Goal: Task Accomplishment & Management: Manage account settings

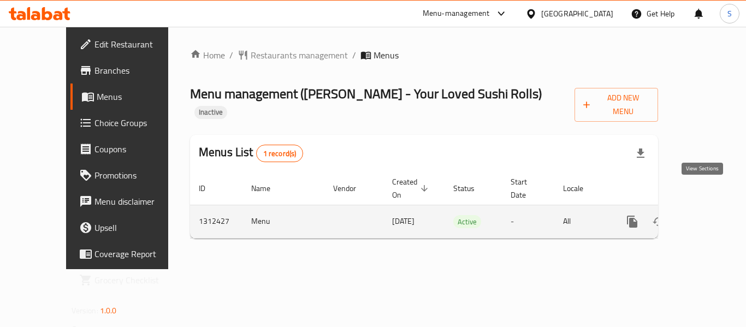
click at [698, 209] on link "enhanced table" at bounding box center [711, 222] width 26 height 26
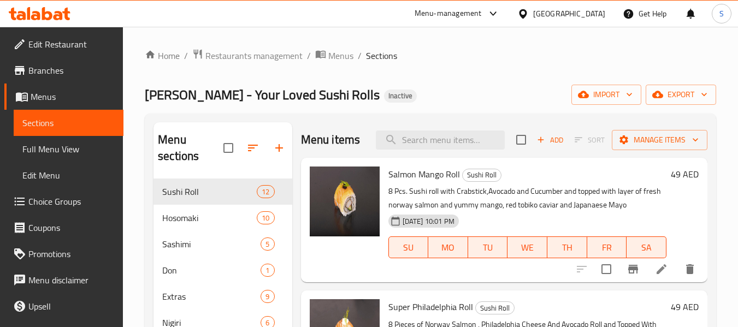
click at [465, 69] on div "Home / Restaurants management / Menus / Sections Sushi DoZo - Your Loved Sushi …" at bounding box center [430, 304] width 571 height 510
click at [692, 97] on span "export" at bounding box center [680, 95] width 53 height 14
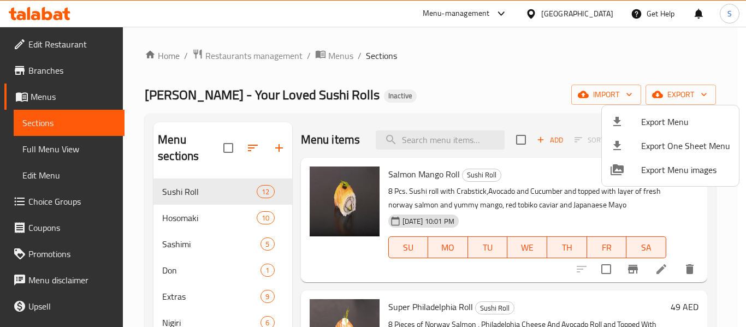
click at [670, 113] on li "Export Menu" at bounding box center [670, 122] width 137 height 24
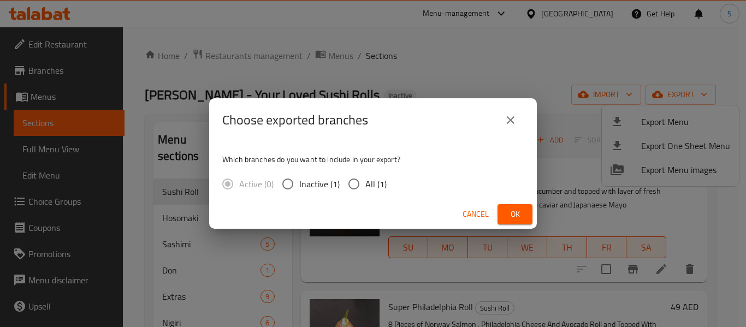
click at [370, 190] on span "All (1)" at bounding box center [375, 184] width 21 height 13
click at [365, 190] on input "All (1)" at bounding box center [353, 184] width 23 height 23
radio input "true"
click at [519, 213] on span "Ok" at bounding box center [514, 215] width 17 height 14
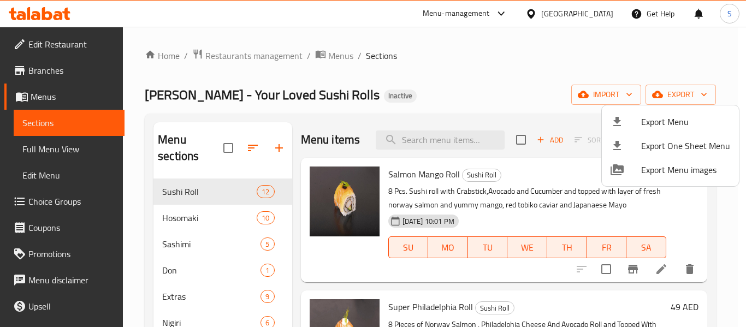
click at [438, 73] on div at bounding box center [373, 163] width 746 height 327
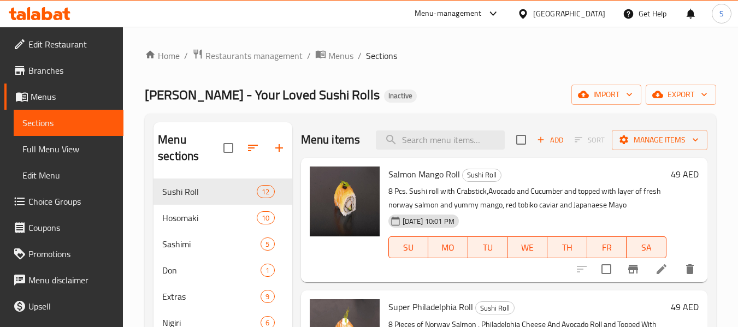
scroll to position [109, 0]
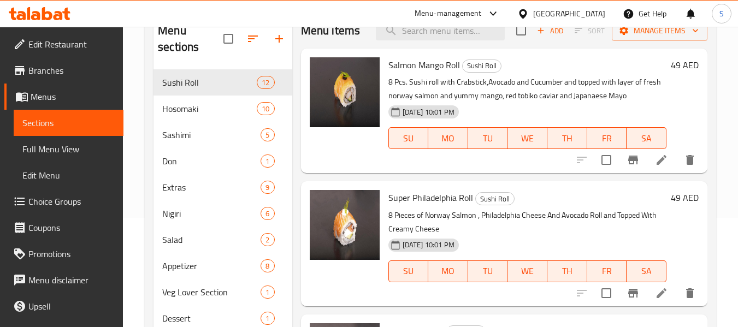
click at [45, 149] on span "Full Menu View" at bounding box center [68, 149] width 92 height 13
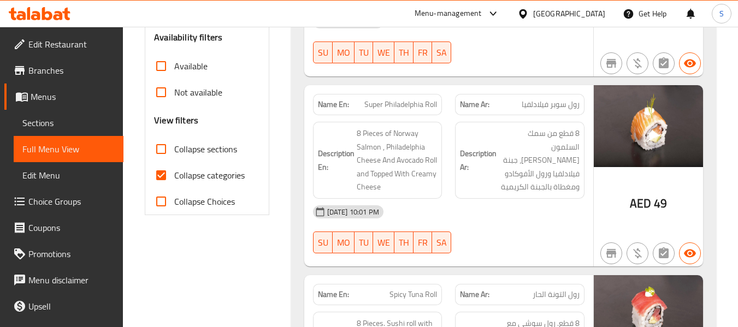
scroll to position [382, 0]
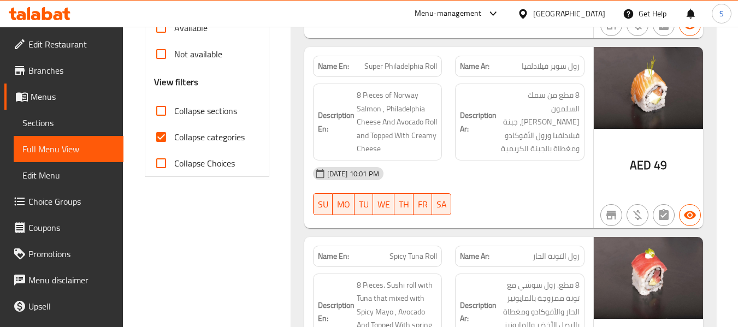
click at [184, 135] on span "Collapse categories" at bounding box center [209, 137] width 70 height 13
click at [174, 135] on input "Collapse categories" at bounding box center [161, 137] width 26 height 26
checkbox input "false"
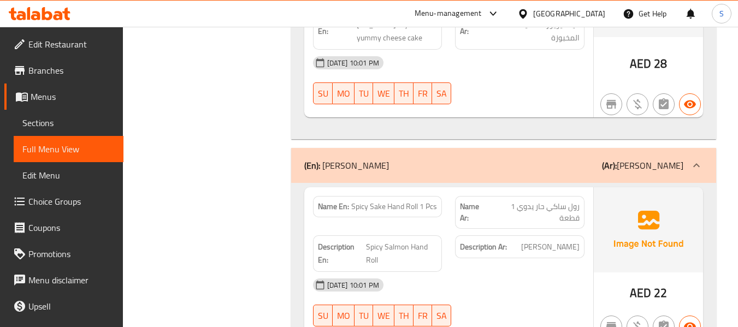
scroll to position [10428, 0]
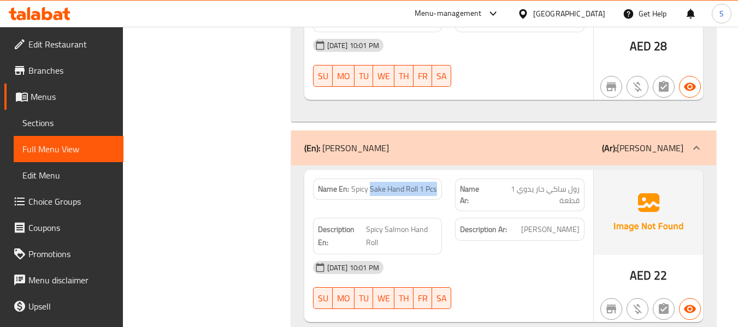
drag, startPoint x: 369, startPoint y: 94, endPoint x: 438, endPoint y: 94, distance: 68.3
click at [438, 179] on div "Name En: Spicy Sake Hand Roll 1 Pcs" at bounding box center [377, 189] width 129 height 21
copy span "Sake Hand Roll 1 Pcs"
click at [379, 184] on span "Spicy Sake Hand Roll 1 Pcs" at bounding box center [394, 189] width 86 height 11
click at [498, 184] on span "رول ساكي حار يدوي 1 قطعة" at bounding box center [534, 195] width 90 height 23
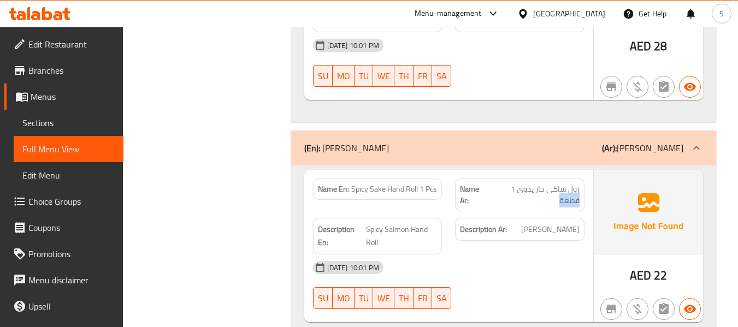
click at [498, 184] on span "رول ساكي حار يدوي 1 قطعة" at bounding box center [534, 195] width 90 height 23
copy span "رول ساكي حار يدوي 1 قطعة"
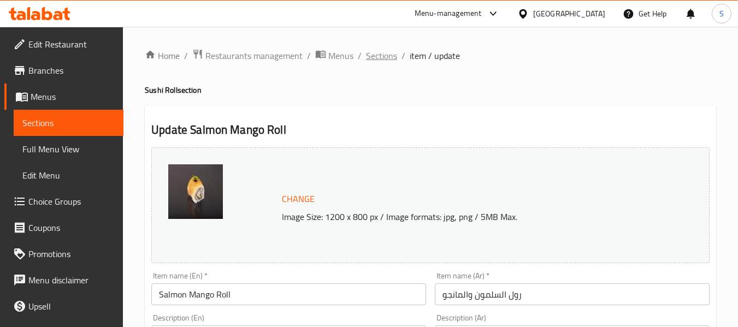
click at [380, 61] on span "Sections" at bounding box center [381, 55] width 31 height 13
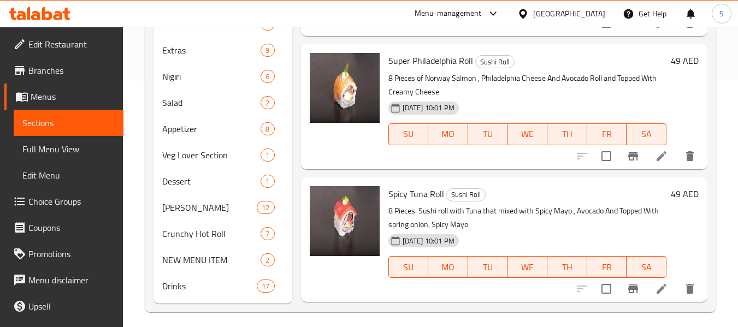
scroll to position [253, 0]
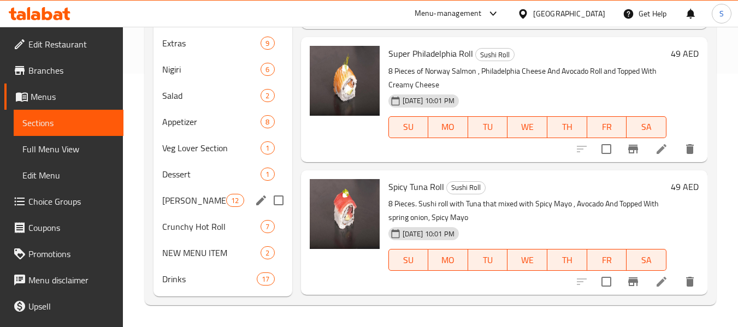
click at [180, 203] on span "[PERSON_NAME]" at bounding box center [194, 200] width 64 height 13
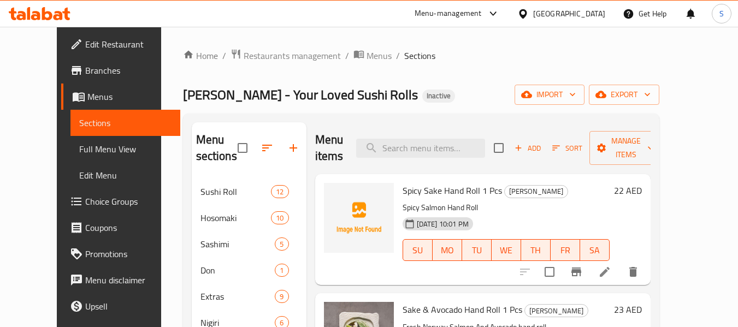
click at [523, 146] on icon "button" at bounding box center [518, 148] width 10 height 10
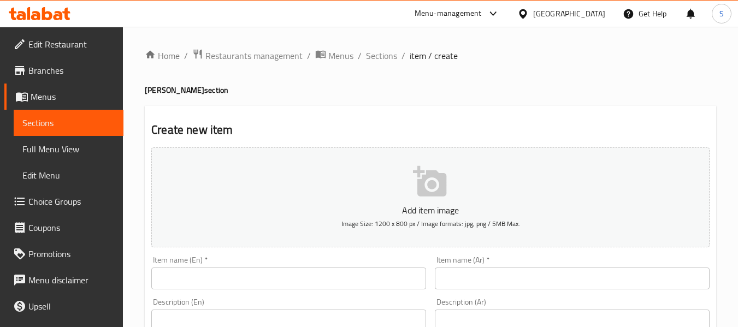
scroll to position [55, 0]
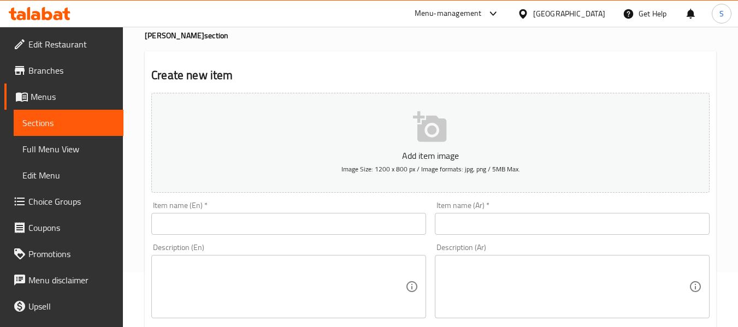
click at [230, 216] on input "text" at bounding box center [288, 224] width 275 height 22
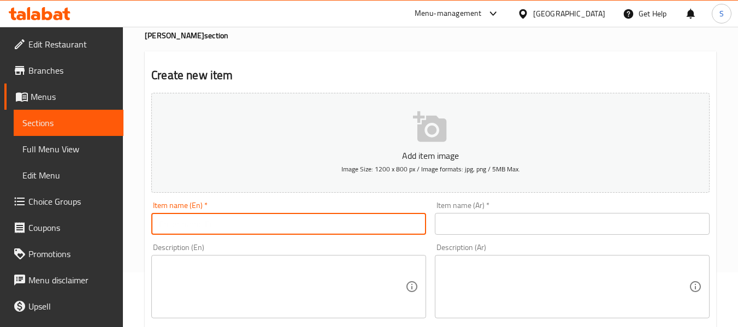
paste input "Sake Hand Roll 1 Pcs"
type input "Sake Hand Roll 1 Pcs"
click at [488, 220] on input "text" at bounding box center [572, 224] width 275 height 22
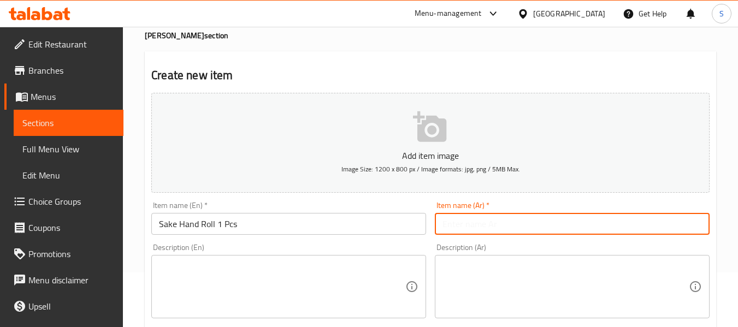
paste input "رول ساكي حار يدوي 1 قطعة"
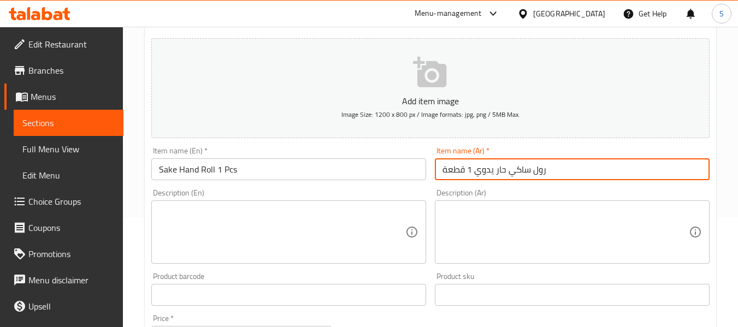
click at [501, 168] on input "رول ساكي حار يدوي 1 قطعة" at bounding box center [572, 169] width 275 height 22
type input "رول ساكي يدوي 1 قطعة"
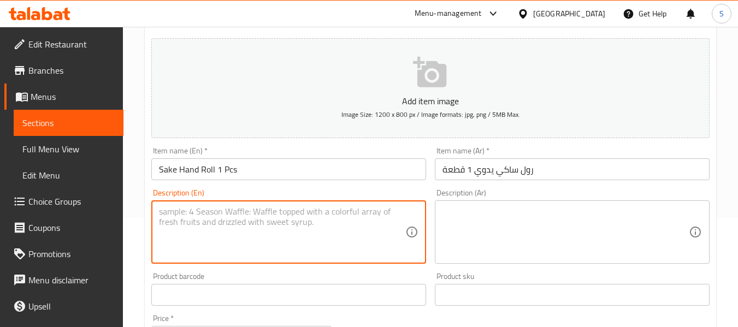
click at [340, 241] on textarea at bounding box center [282, 232] width 246 height 52
paste textarea "Fresh Norway Salmon hand roll"
type textarea "Fresh Norway Salmon hand roll"
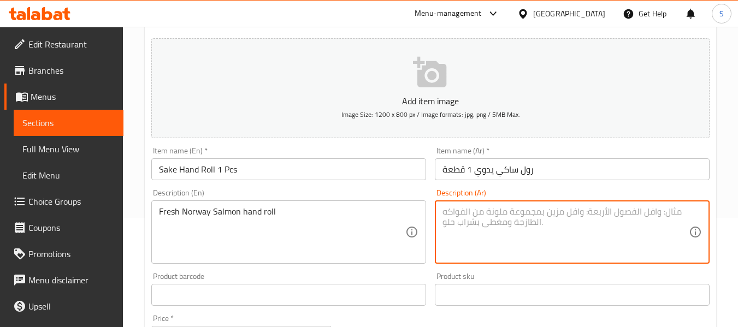
click at [529, 217] on textarea at bounding box center [565, 232] width 246 height 52
paste textarea "لفائف السلمون النرويجي الطازج"
click at [466, 210] on textarea "لفائف السلمون النرويجي الطازج" at bounding box center [565, 232] width 246 height 52
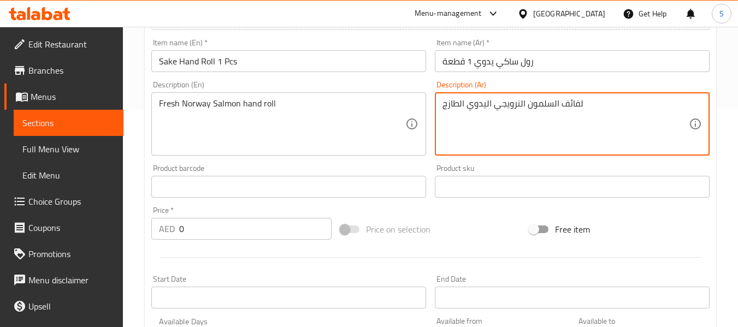
scroll to position [218, 0]
type textarea "لفائف السلمون النرويجي اليدوي الطازج"
click at [285, 230] on input "0" at bounding box center [255, 228] width 152 height 22
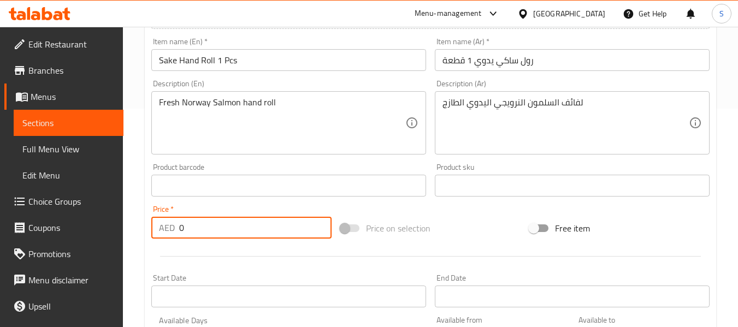
click at [285, 230] on input "0" at bounding box center [255, 228] width 152 height 22
click at [284, 230] on input "0" at bounding box center [255, 228] width 152 height 22
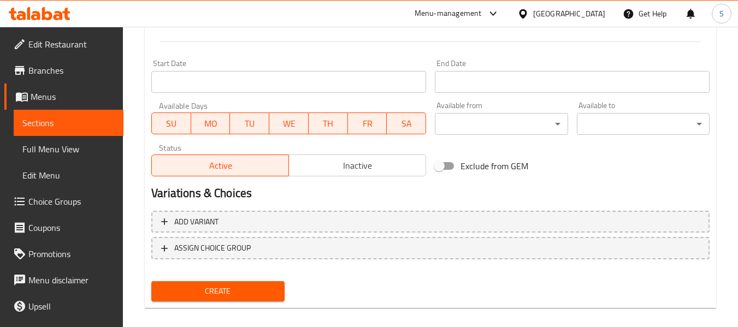
scroll to position [445, 0]
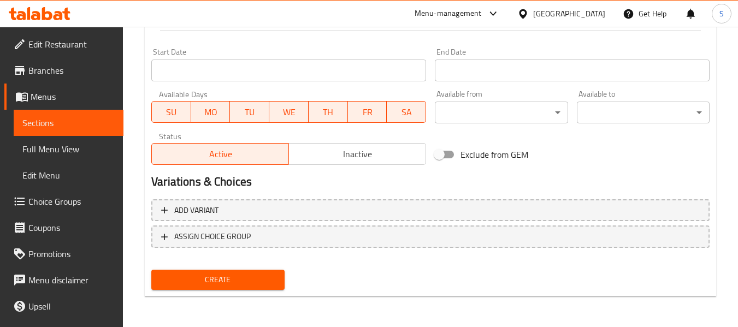
type input "21"
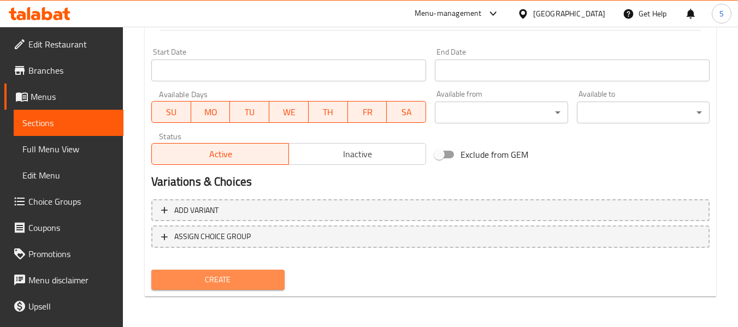
click at [263, 281] on span "Create" at bounding box center [217, 280] width 115 height 14
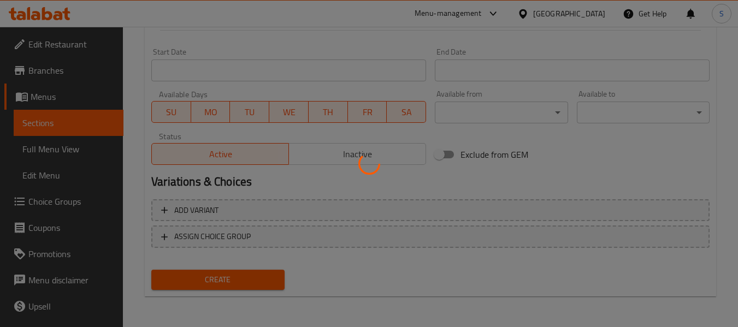
type input "0"
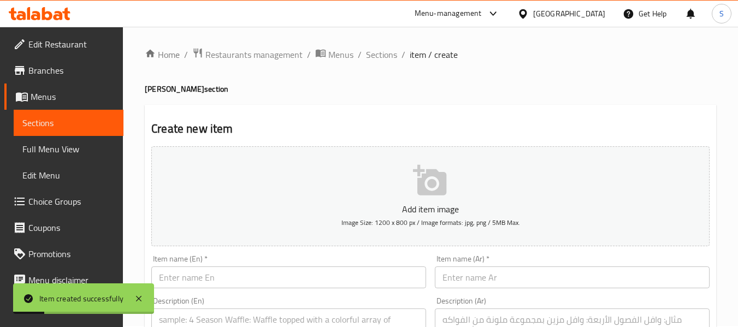
scroll to position [0, 0]
click at [386, 59] on span "Sections" at bounding box center [381, 55] width 31 height 13
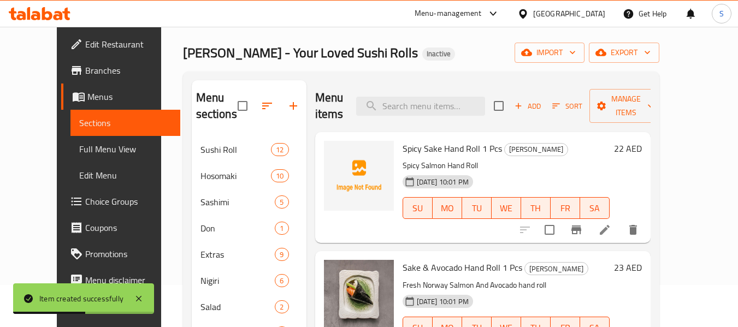
scroll to position [55, 0]
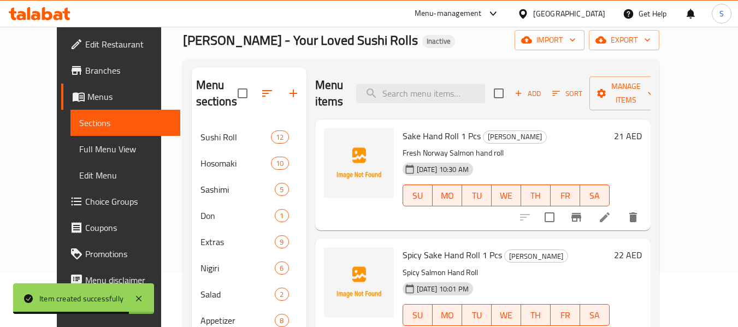
click at [427, 132] on span "Sake Hand Roll 1 Pcs" at bounding box center [442, 136] width 78 height 16
copy h6 "Sake Hand Roll 1 Pcs"
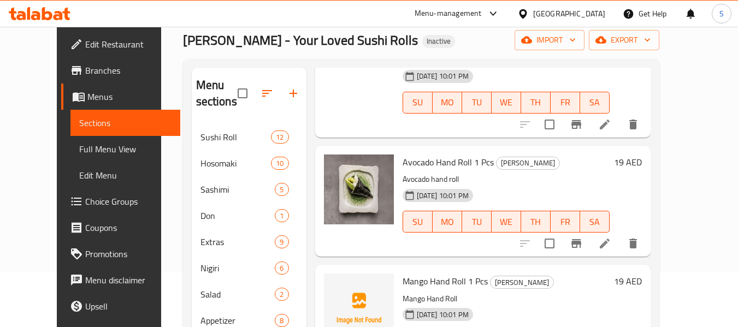
scroll to position [253, 0]
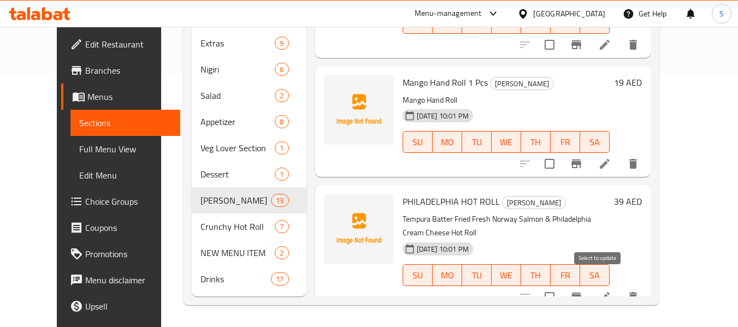
click at [561, 286] on input "checkbox" at bounding box center [549, 297] width 23 height 23
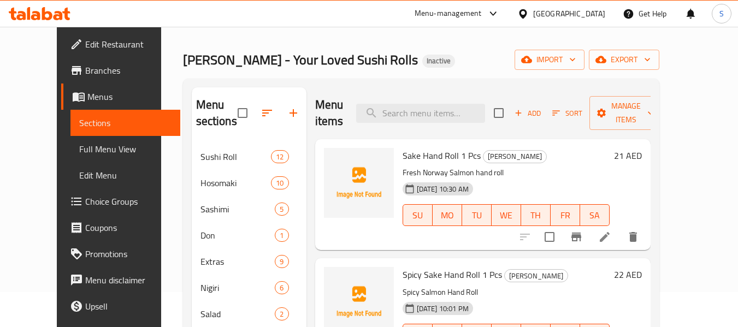
scroll to position [0, 0]
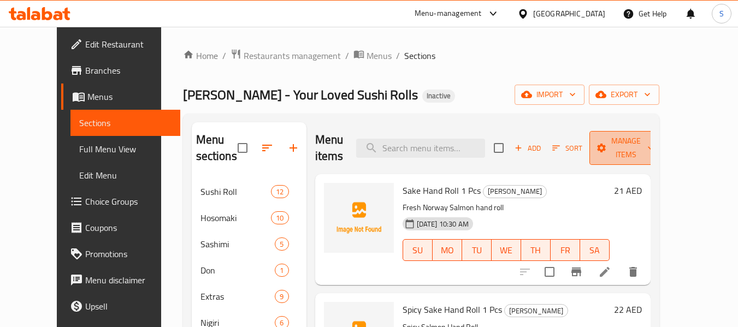
click at [629, 151] on span "Manage items" at bounding box center [626, 147] width 56 height 27
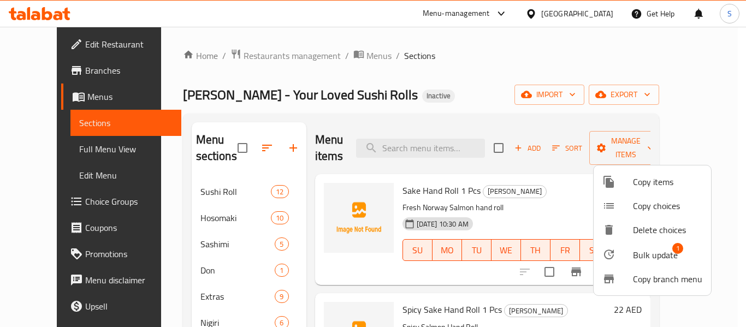
click at [647, 250] on span "Bulk update" at bounding box center [655, 255] width 45 height 13
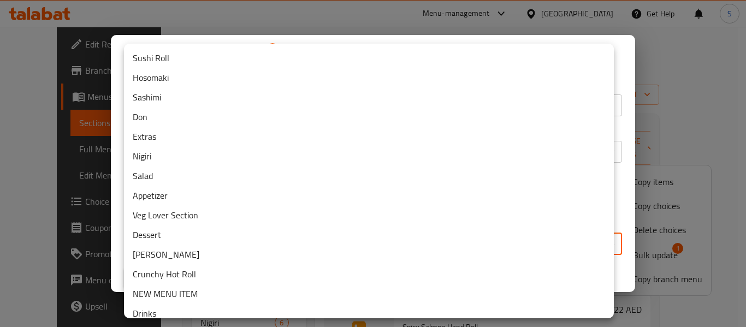
click at [315, 244] on body "​ Menu-management United Arab Emirates Get Help S Edit Restaurant Branches Menu…" at bounding box center [373, 177] width 746 height 300
click at [298, 277] on li "Crunchy Hot Roll" at bounding box center [369, 274] width 490 height 20
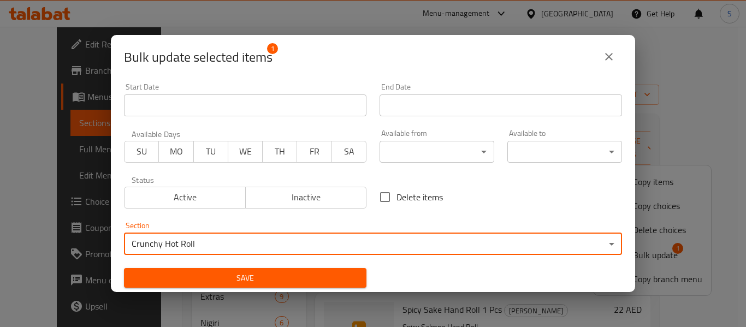
click at [236, 277] on span "Save" at bounding box center [245, 278] width 225 height 14
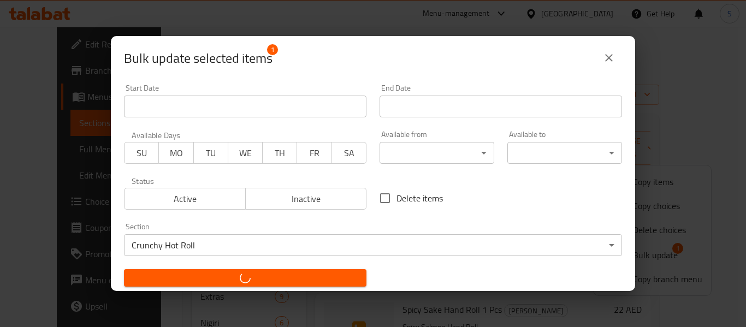
checkbox input "false"
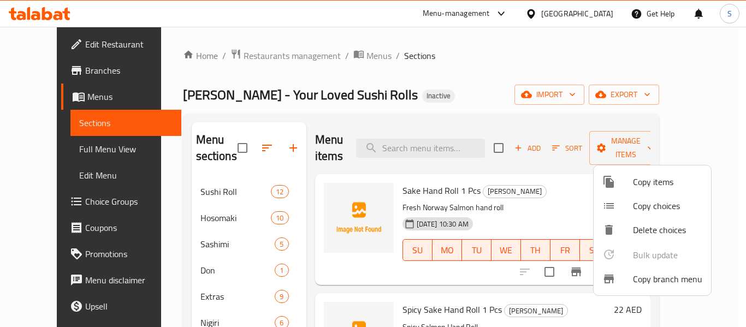
click at [507, 81] on div at bounding box center [373, 163] width 746 height 327
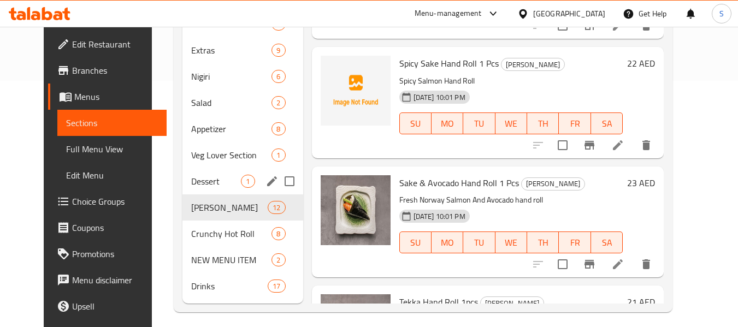
scroll to position [253, 0]
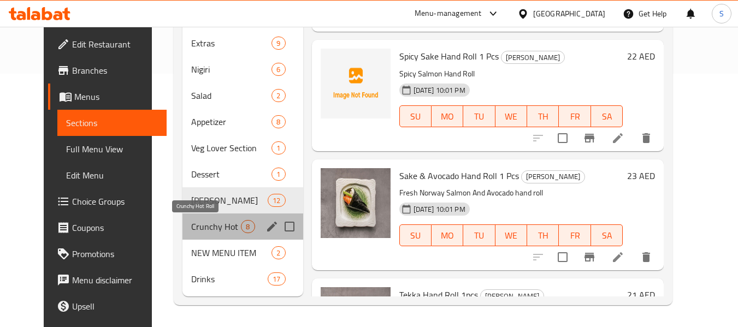
click at [208, 224] on span "Crunchy Hot Roll" at bounding box center [216, 226] width 50 height 13
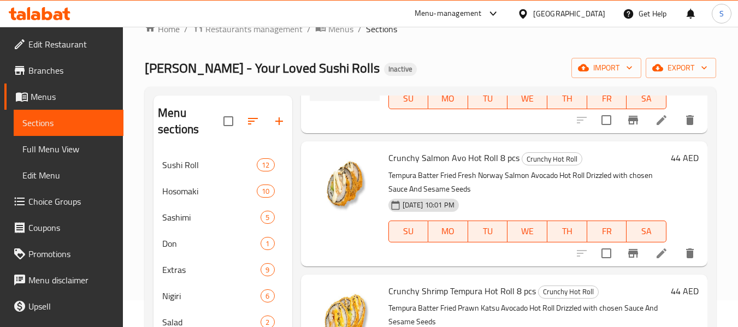
scroll to position [109, 0]
drag, startPoint x: 654, startPoint y: 270, endPoint x: 648, endPoint y: 261, distance: 11.2
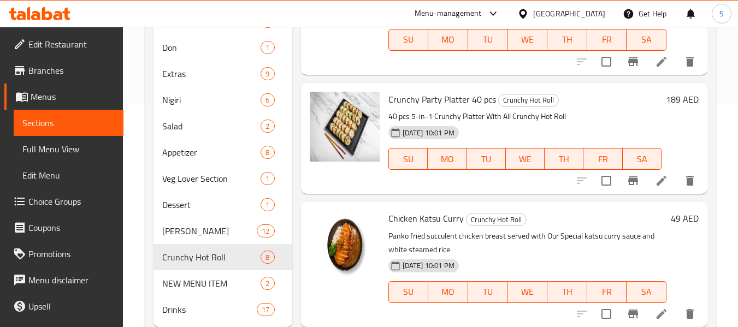
scroll to position [253, 0]
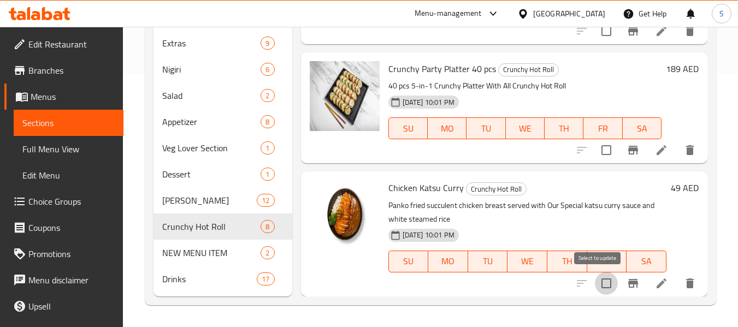
click at [601, 285] on input "checkbox" at bounding box center [606, 283] width 23 height 23
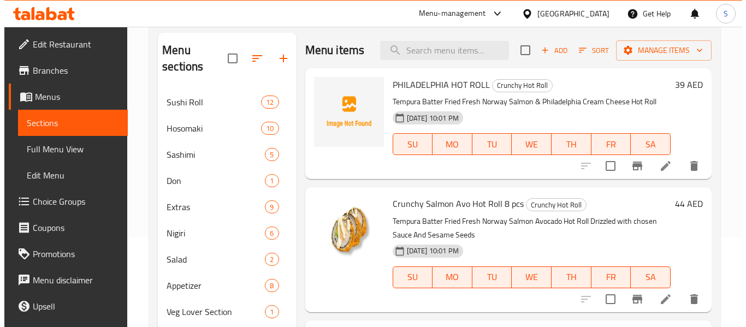
scroll to position [0, 0]
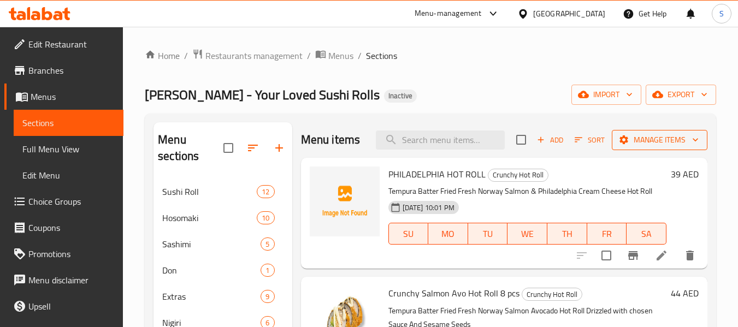
click at [626, 147] on span "Manage items" at bounding box center [660, 140] width 78 height 14
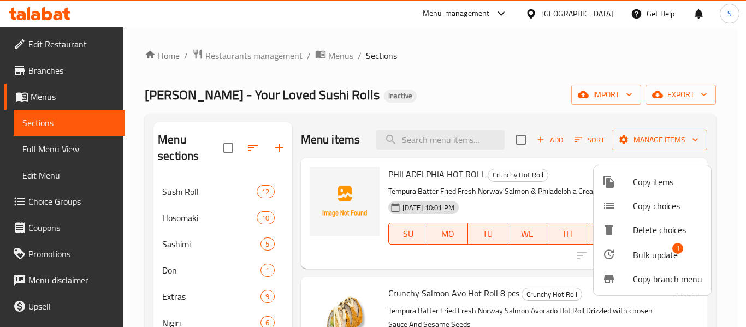
click at [640, 251] on span "Bulk update" at bounding box center [655, 255] width 45 height 13
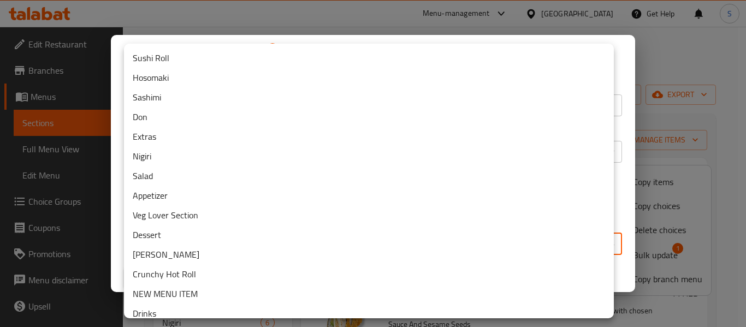
click at [328, 250] on body "​ Menu-management United Arab Emirates Get Help S Edit Restaurant Branches Menu…" at bounding box center [373, 177] width 746 height 300
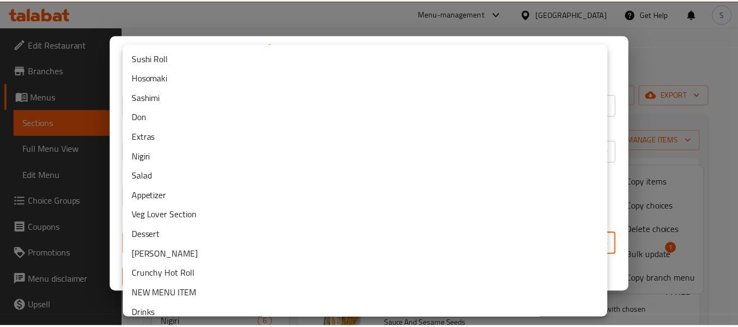
scroll to position [9, 0]
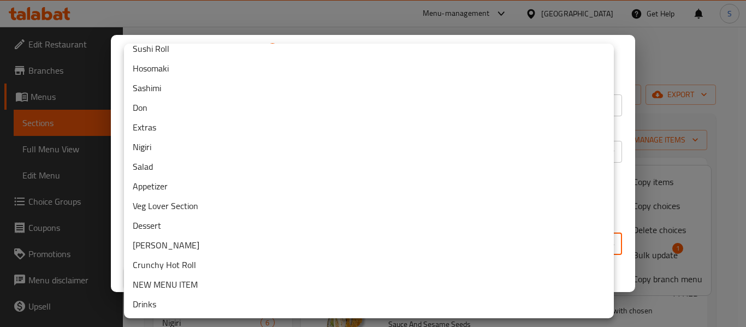
click at [239, 278] on li "NEW MENU ITEM" at bounding box center [369, 285] width 490 height 20
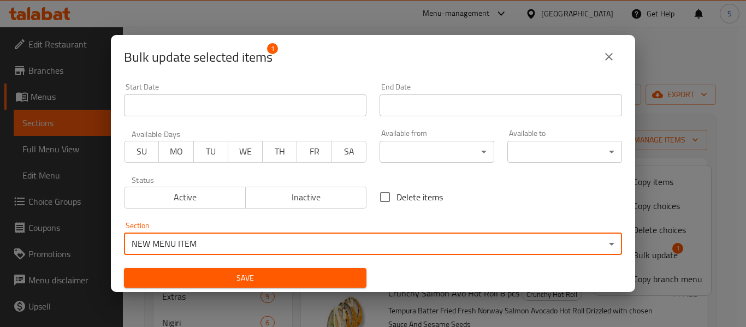
click at [223, 280] on span "Save" at bounding box center [245, 278] width 225 height 14
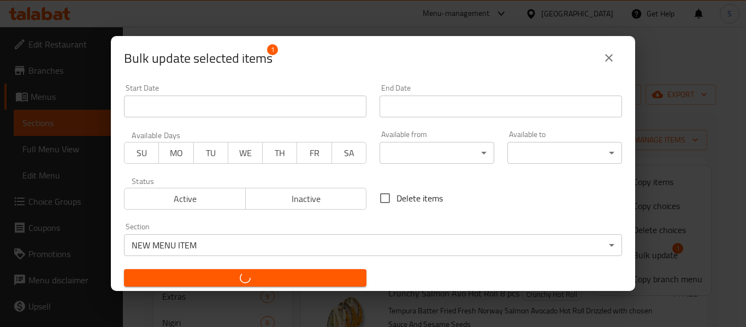
checkbox input "false"
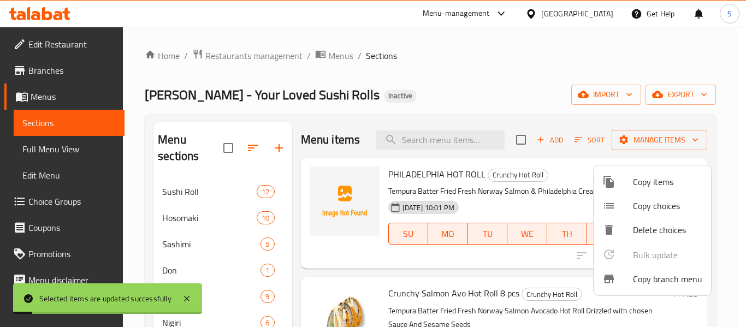
click at [418, 61] on div at bounding box center [373, 163] width 746 height 327
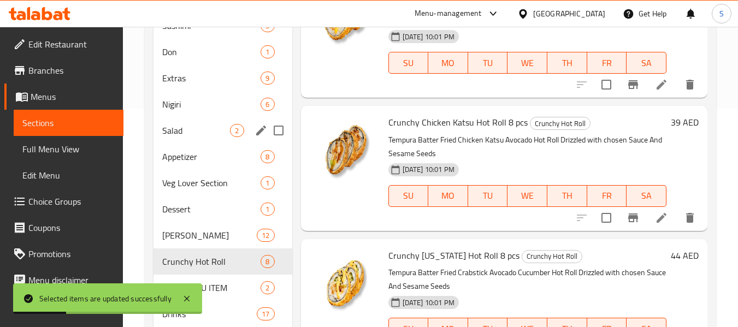
scroll to position [253, 0]
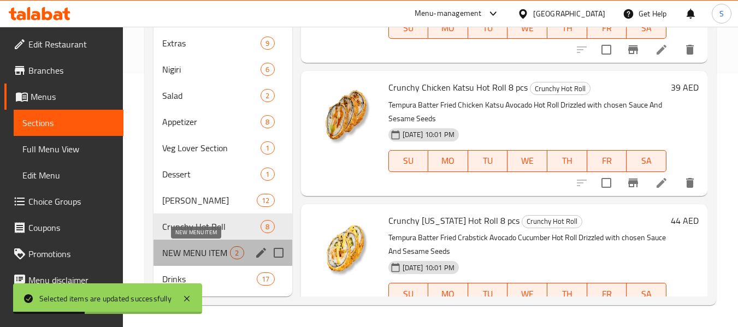
click at [200, 253] on span "NEW MENU ITEM" at bounding box center [196, 252] width 68 height 13
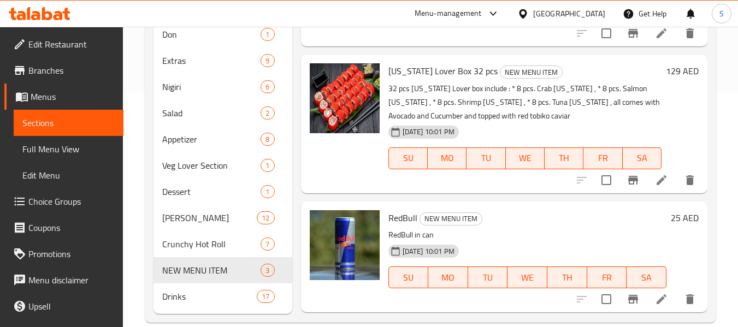
scroll to position [253, 0]
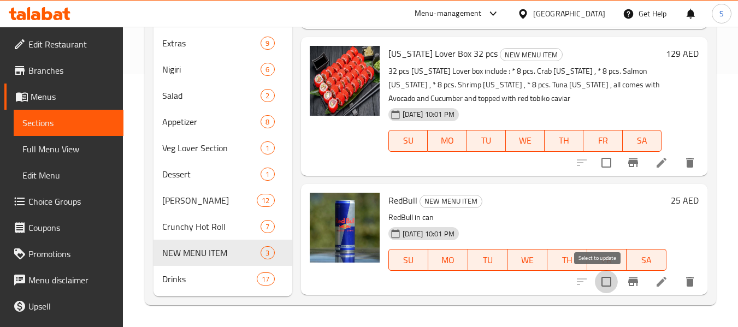
click at [596, 287] on input "checkbox" at bounding box center [606, 281] width 23 height 23
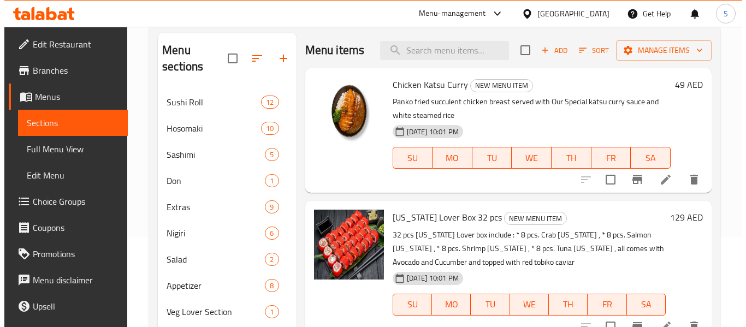
scroll to position [35, 0]
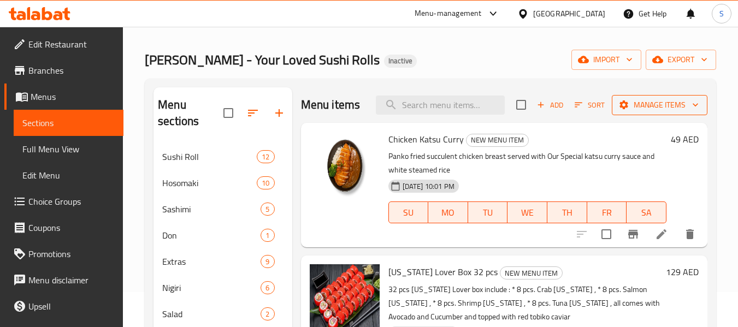
click at [680, 112] on span "Manage items" at bounding box center [660, 105] width 78 height 14
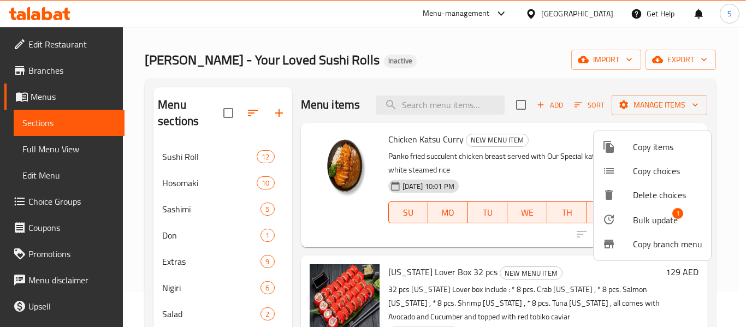
click at [629, 221] on div at bounding box center [617, 219] width 31 height 13
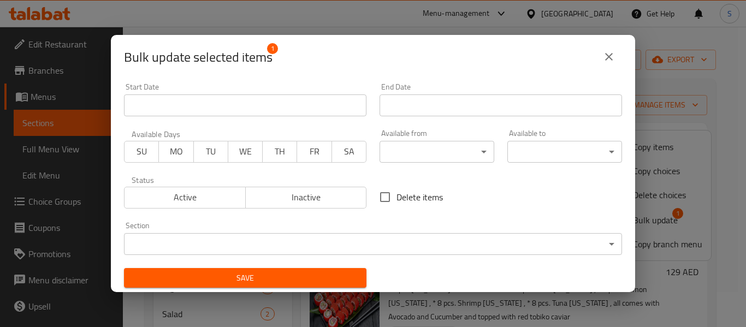
click at [345, 245] on body "​ Menu-management United Arab Emirates Get Help S Edit Restaurant Branches Menu…" at bounding box center [373, 142] width 746 height 300
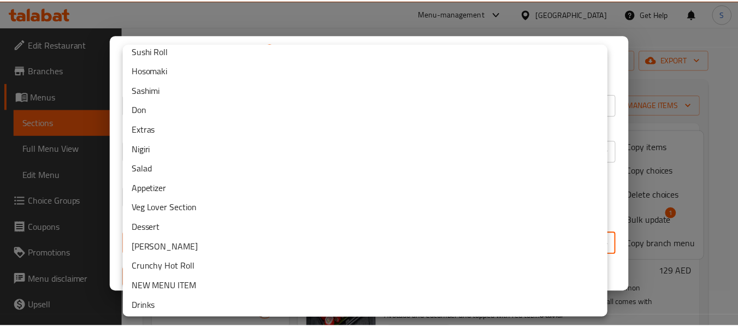
scroll to position [9, 0]
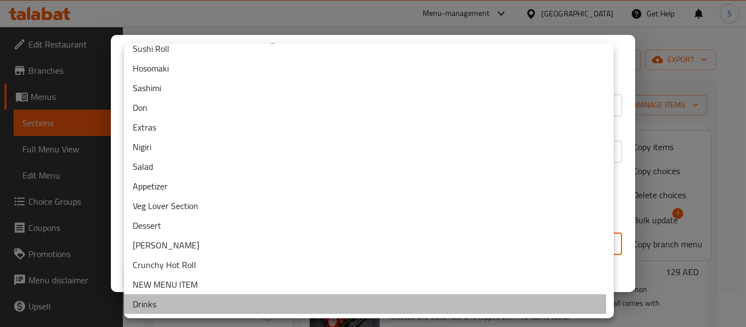
click at [262, 305] on li "Drinks" at bounding box center [369, 304] width 490 height 20
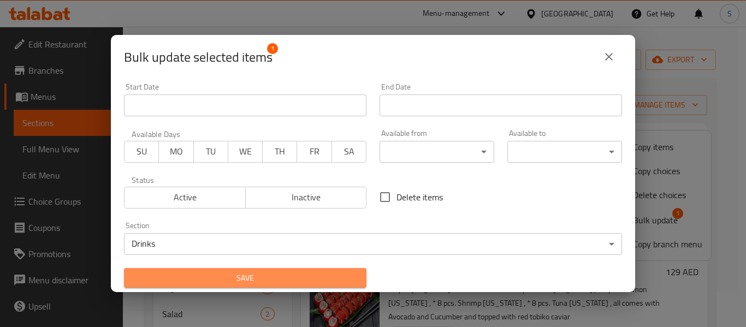
click at [253, 274] on span "Save" at bounding box center [245, 278] width 225 height 14
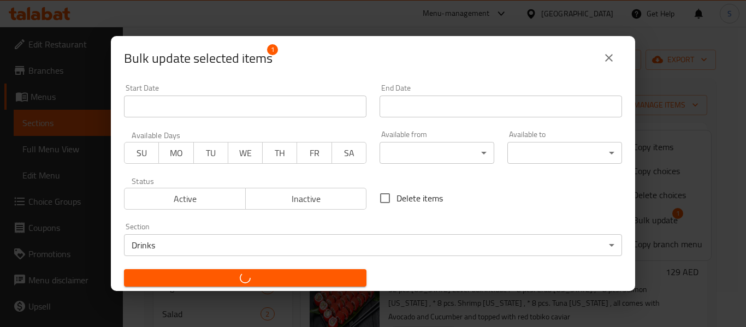
checkbox input "false"
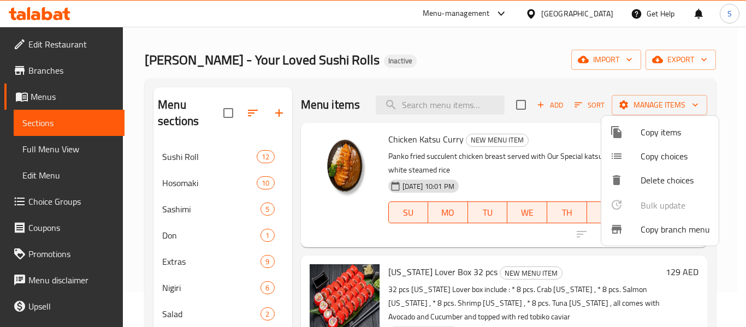
click at [137, 222] on div at bounding box center [373, 163] width 746 height 327
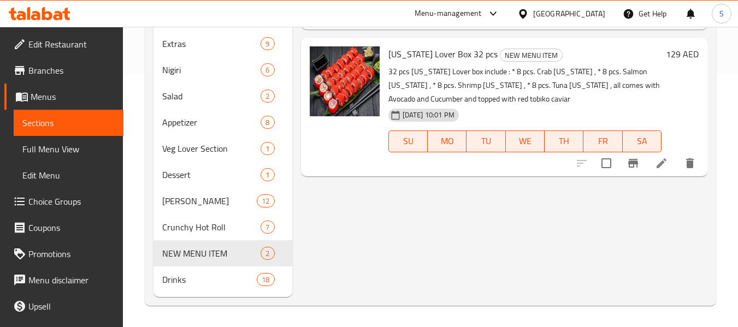
scroll to position [253, 0]
drag, startPoint x: 194, startPoint y: 280, endPoint x: 268, endPoint y: 269, distance: 74.5
click at [195, 280] on span "Drinks" at bounding box center [194, 279] width 64 height 13
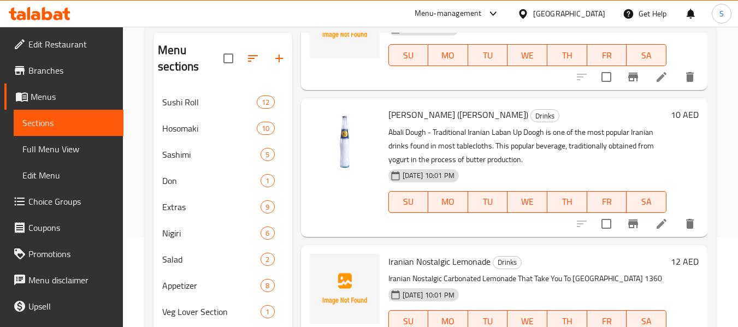
scroll to position [382, 0]
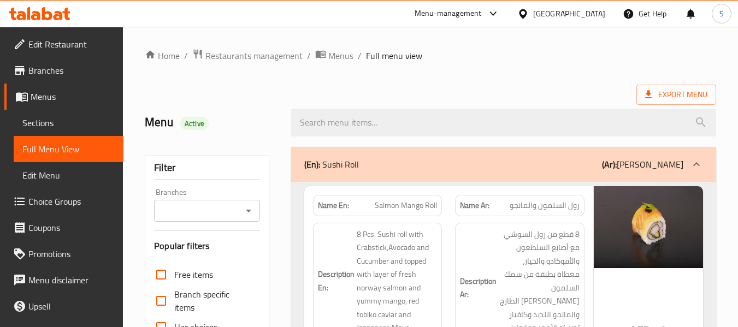
scroll to position [218, 0]
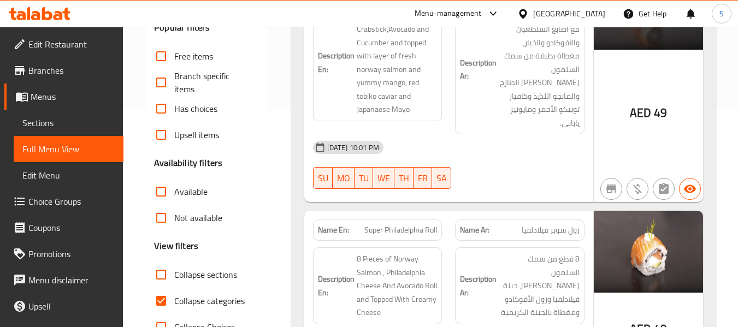
click at [182, 302] on span "Collapse categories" at bounding box center [209, 300] width 70 height 13
click at [174, 302] on input "Collapse categories" at bounding box center [161, 301] width 26 height 26
checkbox input "false"
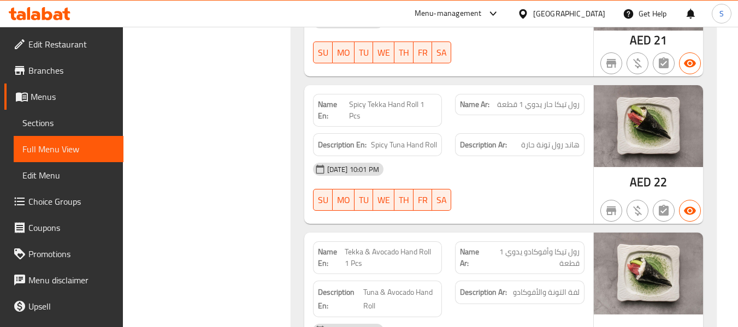
scroll to position [11179, 0]
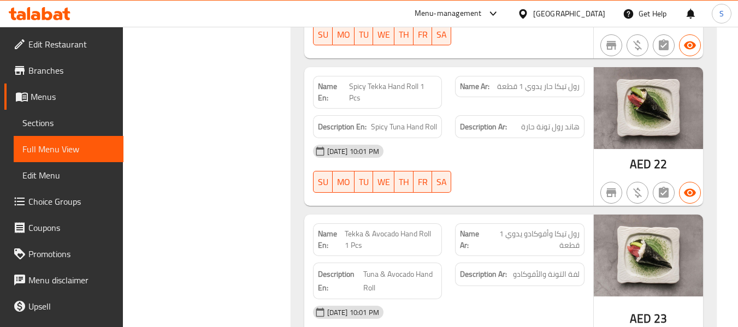
click at [397, 228] on span "Tekka & Avocado Hand Roll 1 Pcs" at bounding box center [391, 239] width 92 height 23
copy span "Tekka & Avocado Hand Roll 1 Pcs"
click at [517, 228] on span "رول تيكا وأفوكادو يدوي 1 قطعة" at bounding box center [533, 239] width 93 height 23
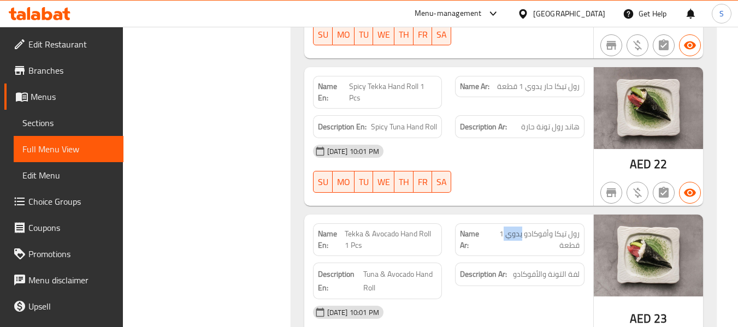
click at [517, 228] on span "رول تيكا وأفوكادو يدوي 1 قطعة" at bounding box center [533, 239] width 93 height 23
copy span "يدوي"
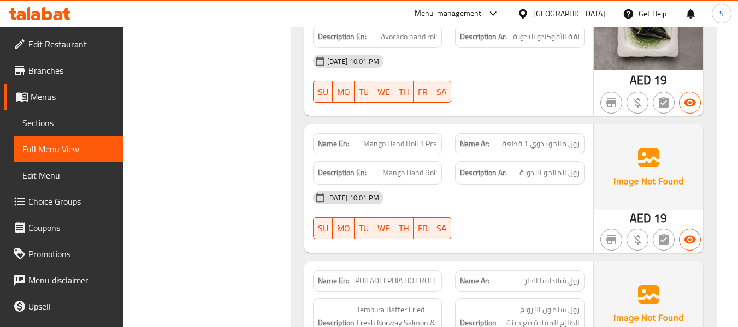
scroll to position [12216, 0]
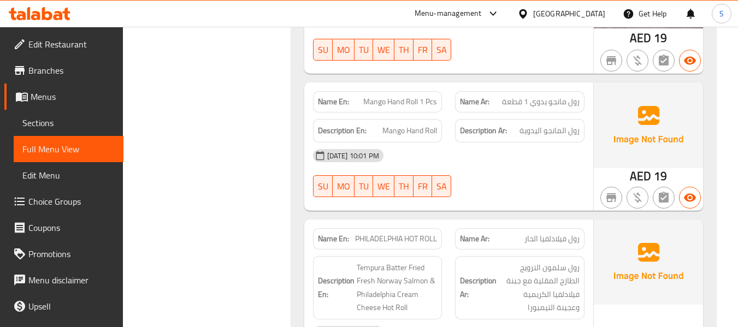
click at [395, 233] on span "PHILADELPHIA HOT ROLL" at bounding box center [396, 238] width 82 height 11
click at [394, 233] on span "PHILADELPHIA HOT ROLL" at bounding box center [396, 238] width 82 height 11
copy span "PHILADELPHIA HOT ROLL"
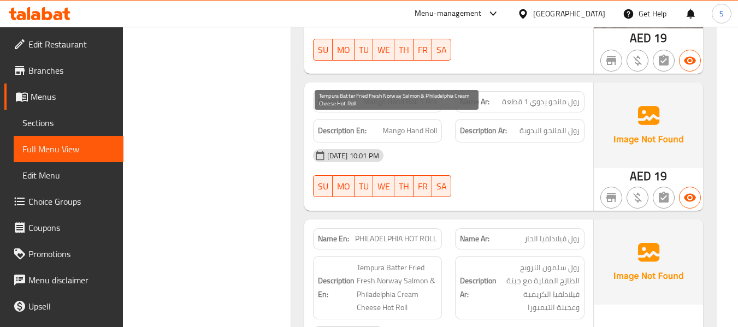
click at [365, 261] on span "Tempura Batter Fried Fresh Norway Salmon & Philadelphia Cream Cheese Hot Roll" at bounding box center [397, 288] width 81 height 54
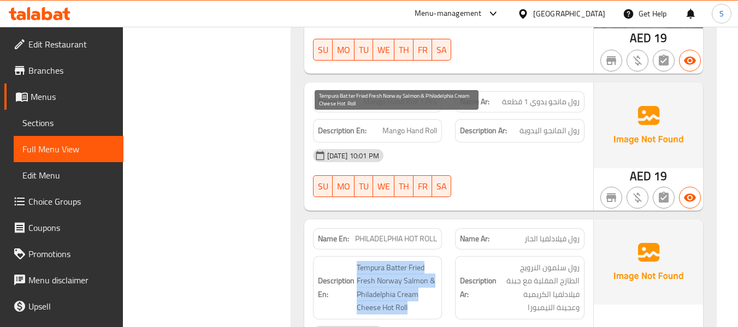
click at [365, 261] on span "Tempura Batter Fried Fresh Norway Salmon & Philadelphia Cream Cheese Hot Roll" at bounding box center [397, 288] width 81 height 54
copy span "Tempura Batter Fried Fresh Norway Salmon & Philadelphia Cream Cheese Hot Roll"
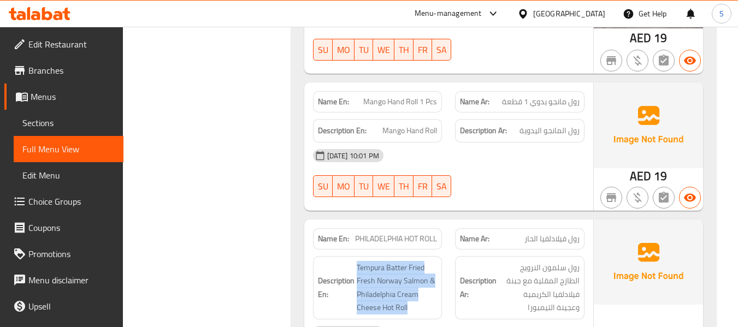
click at [405, 233] on span "PHILADELPHIA HOT ROLL" at bounding box center [396, 238] width 82 height 11
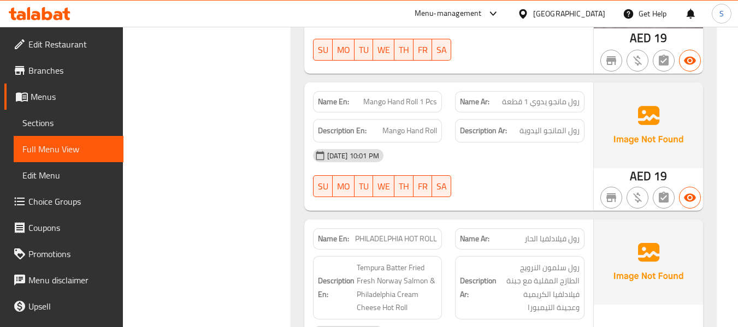
click at [405, 233] on span "PHILADELPHIA HOT ROLL" at bounding box center [396, 238] width 82 height 11
copy span "PHILADELPHIA HOT ROLL"
click at [414, 233] on span "PHILADELPHIA HOT ROLL" at bounding box center [396, 238] width 82 height 11
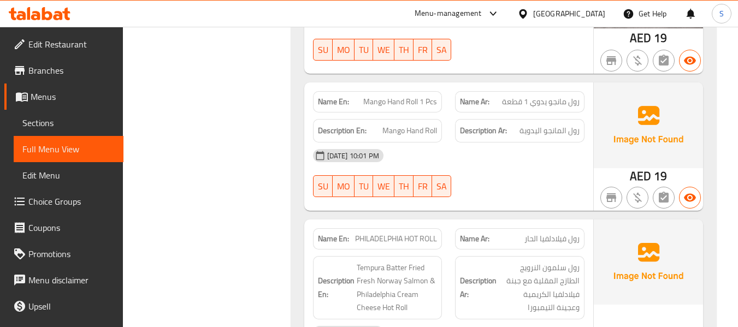
click at [414, 233] on span "PHILADELPHIA HOT ROLL" at bounding box center [396, 238] width 82 height 11
copy span "PHILADELPHIA HOT ROLL"
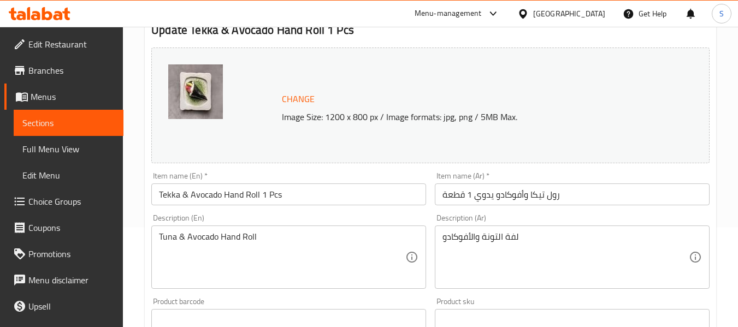
scroll to position [109, 0]
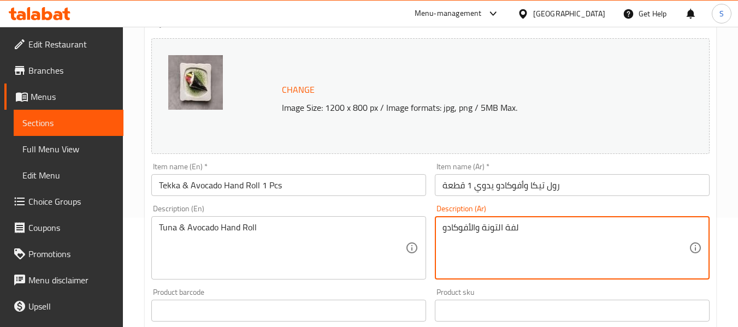
paste textarea "يدوي"
type textarea "لفة التونة والأفوكادو يدوي"
click at [593, 188] on input "رول تيكا وأفوكادو يدوي 1 قطعة" at bounding box center [572, 185] width 275 height 22
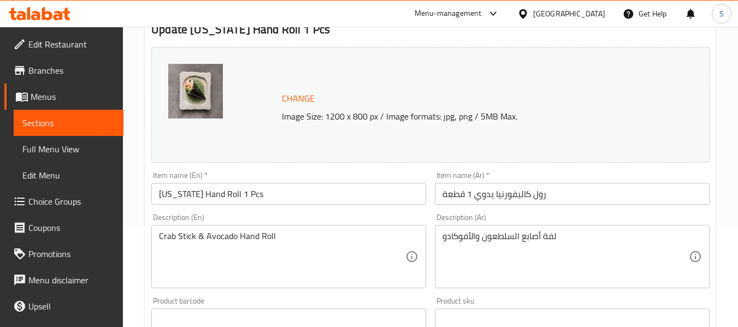
scroll to position [109, 0]
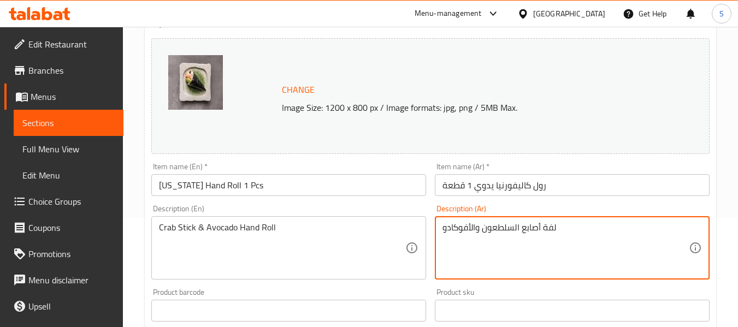
paste textarea "يدوي"
click at [565, 229] on textarea "لفةيدوي أصابع السلطعون والأفوكادو" at bounding box center [565, 248] width 246 height 52
type textarea "لفة يدوي أصابع السلطعون والأفوكادو"
click at [568, 191] on input "رول كاليفورنيا يدوي 1 قطعة" at bounding box center [572, 185] width 275 height 22
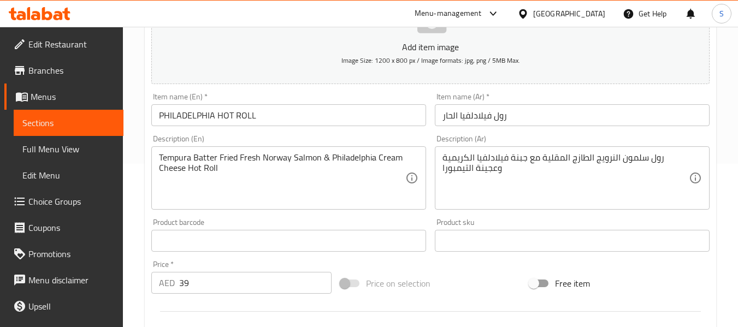
scroll to position [164, 0]
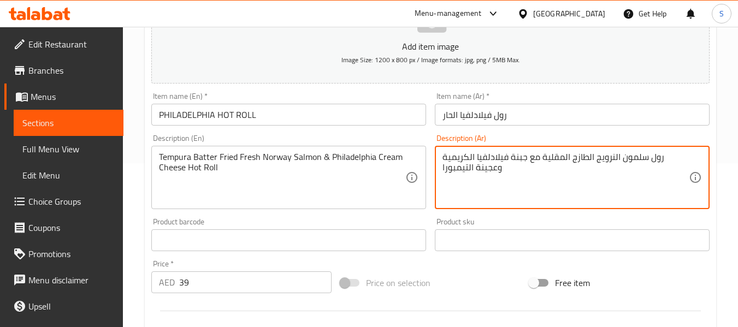
click at [487, 170] on textarea "رول سلمون النرويج الطازج المقلية مع جبنة فيلادلفيا الكريمية وعجينة التيمبورا" at bounding box center [565, 178] width 246 height 52
paste textarea "مك السلمون [PERSON_NAME] الطازج المقلي بالبقسماط التمبورا مع لفائف الجبن الكريم…"
click at [444, 153] on textarea "سمك السلمون [PERSON_NAME] الطازج المقلي بالبقسماط التمبورا مع لفائف الجبن الكري…" at bounding box center [565, 178] width 246 height 52
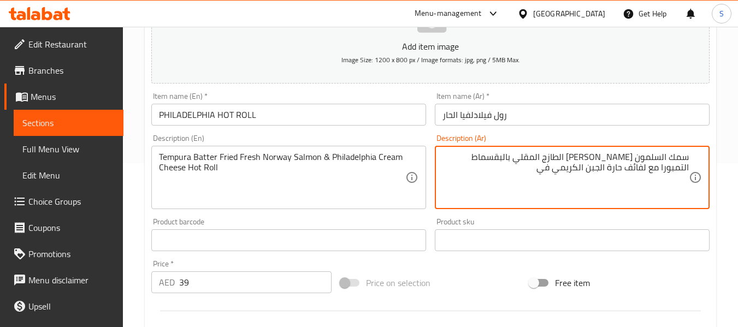
click at [605, 170] on textarea "سمك السلمون [PERSON_NAME] الطازج المقلي بالبقسماط التمبورا مع لفائف حارة الجبن …" at bounding box center [565, 178] width 246 height 52
type textarea "سمك السلمون [PERSON_NAME] الطازج المقلي بالبقسماط التمبورا مع لفائف حارة الجبن …"
click at [565, 121] on input "رول فيلادلفيا الحار" at bounding box center [572, 115] width 275 height 22
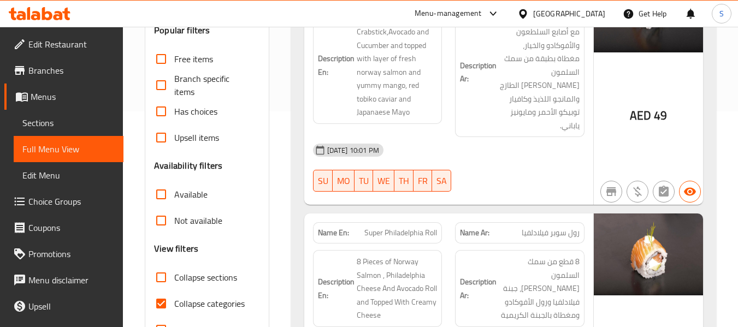
scroll to position [218, 0]
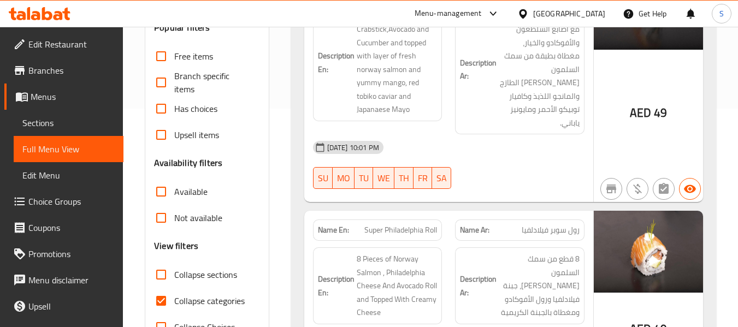
click at [217, 304] on span "Collapse categories" at bounding box center [209, 300] width 70 height 13
click at [174, 304] on input "Collapse categories" at bounding box center [161, 301] width 26 height 26
checkbox input "false"
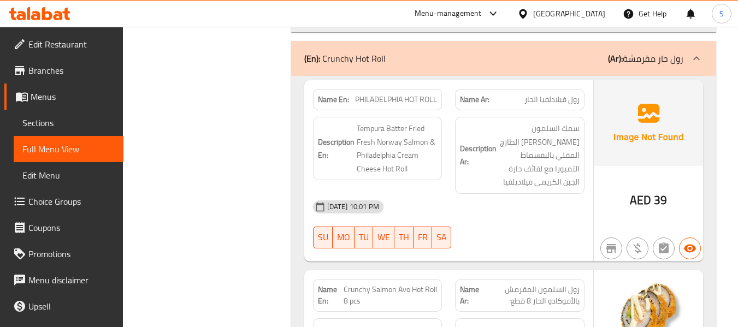
scroll to position [12428, 0]
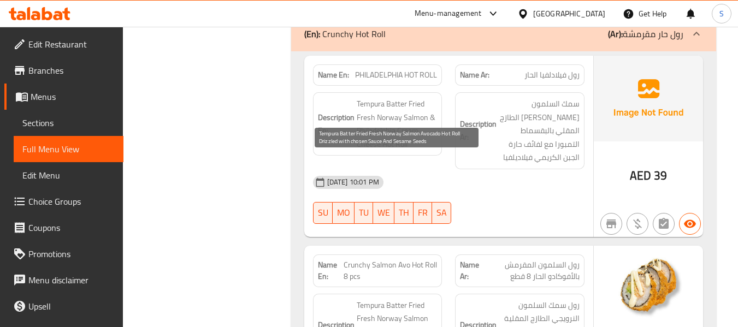
click at [367, 299] on span "Tempura Batter Fried Fresh Norway Salmon Avocado Hot Roll Drizzled with chosen …" at bounding box center [397, 332] width 81 height 67
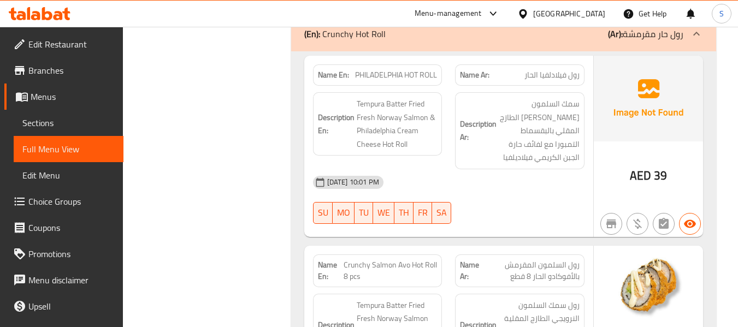
click at [370, 259] on span "Crunchy Salmon Avo Hot Roll 8 pcs" at bounding box center [390, 270] width 93 height 23
copy span "Crunchy Salmon Avo Hot Roll 8 pcs"
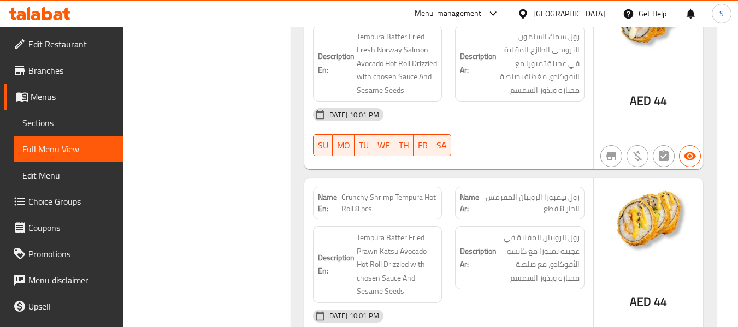
scroll to position [12701, 0]
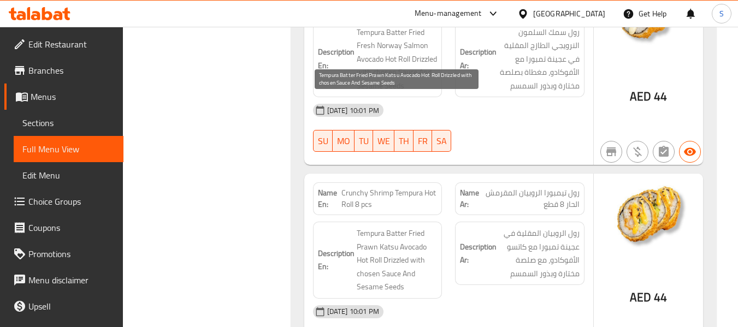
click at [394, 227] on span "Tempura Batter Fried Prawn Katsu Avocado Hot Roll Drizzled with chosen Sauce An…" at bounding box center [397, 260] width 81 height 67
drag, startPoint x: 360, startPoint y: 130, endPoint x: 382, endPoint y: 129, distance: 22.4
click at [382, 227] on span "Tempura Batter Fried Prawn Katsu Avocado Hot Roll Drizzled with chosen Sauce An…" at bounding box center [397, 260] width 81 height 67
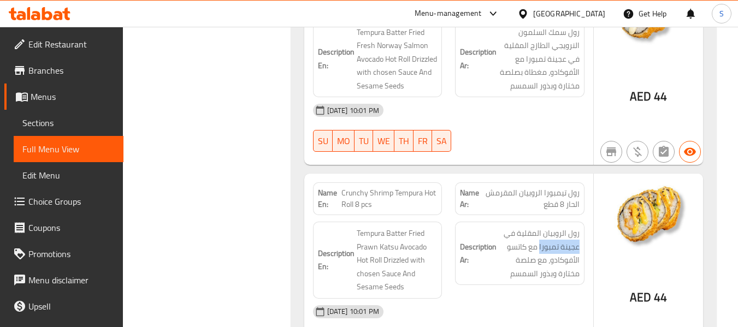
drag, startPoint x: 539, startPoint y: 119, endPoint x: 581, endPoint y: 120, distance: 42.6
click at [581, 222] on div "Description Ar: رول الروبيان المقلية في عجينة تمبورا مع كاتسو الأفوكادو، مع صلص…" at bounding box center [519, 253] width 129 height 63
copy span "عجينة تمبورا"
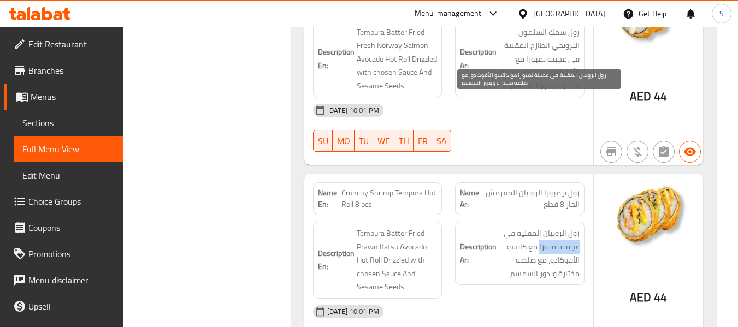
click at [525, 227] on span "رول الروبيان المقلية في عجينة تمبورا مع كاتسو الأفوكادو، مع صلصة مختارة وبذور ا…" at bounding box center [539, 254] width 81 height 54
copy span "المقلية"
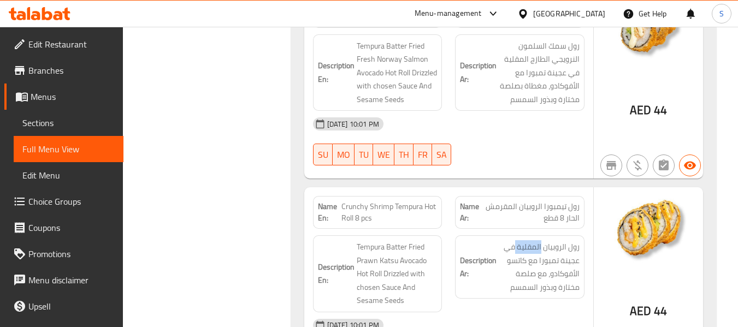
scroll to position [12810, 0]
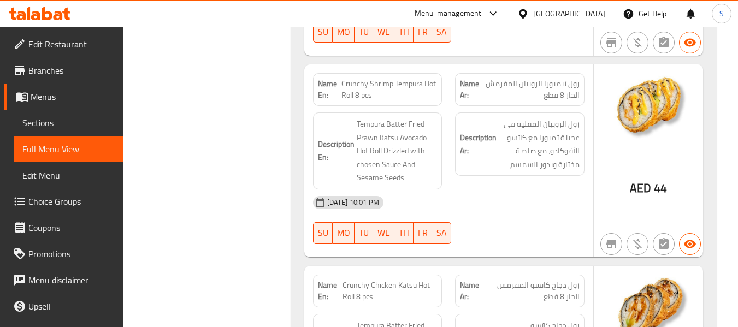
click at [380, 280] on span "Crunchy Chicken Katsu Hot Roll 8 pcs" at bounding box center [389, 291] width 95 height 23
click at [379, 280] on span "Crunchy Chicken Katsu Hot Roll 8 pcs" at bounding box center [389, 291] width 95 height 23
copy span "Crunchy Chicken Katsu Hot Roll 8 pcs"
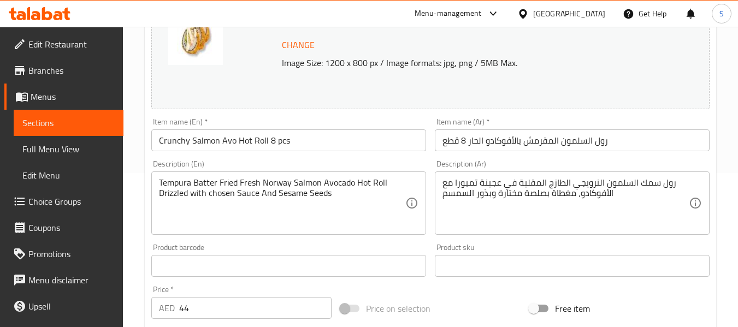
scroll to position [164, 0]
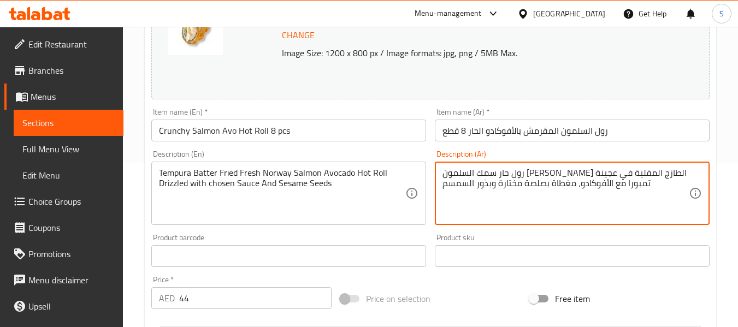
type textarea "رول حار سمك السلمون [PERSON_NAME] الطازج المقلية في عجينة تمبورا مع الأفوكادو، …"
click at [640, 133] on input "رول السلمون المقرمش بالأفوكادو الحار 8 قطع" at bounding box center [572, 131] width 275 height 22
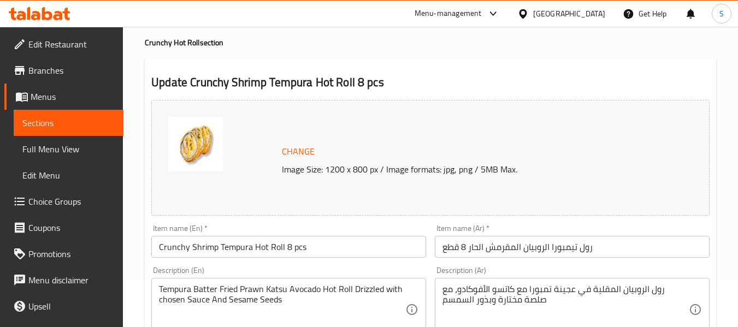
scroll to position [109, 0]
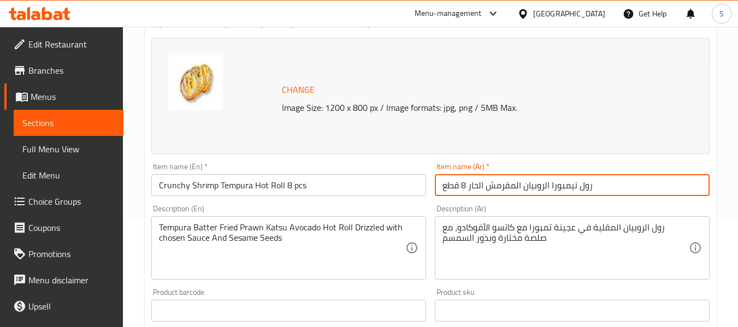
drag, startPoint x: 479, startPoint y: 188, endPoint x: 468, endPoint y: 191, distance: 11.8
click at [468, 191] on input "رول تيمبورا الروبيان المقرمش الحار 8 قطع" at bounding box center [572, 185] width 275 height 22
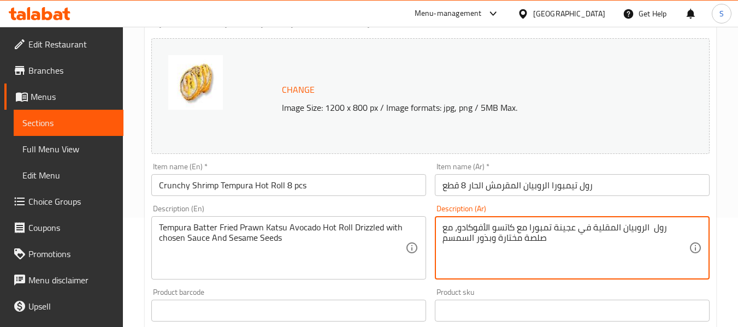
paste textarea "حار"
type textarea "رول حار الروبيان المقلية في عجينة تمبورا مع كاتسو الأفوكادو، مع صلصة مختارة وبذ…"
click at [659, 189] on input "رول تيمبورا الروبيان المقرمش الحار 8 قطع" at bounding box center [572, 185] width 275 height 22
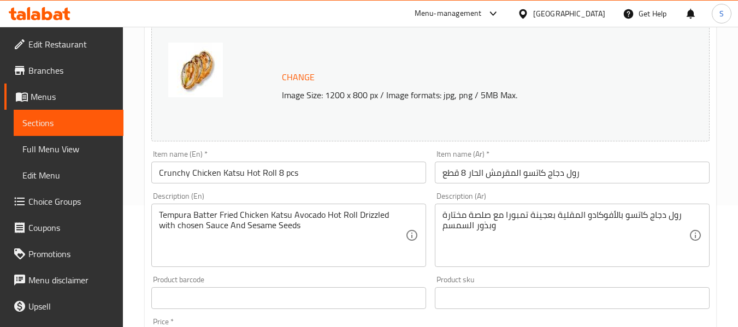
scroll to position [164, 0]
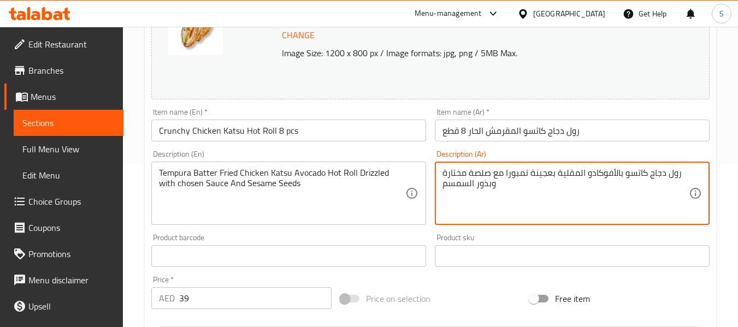
paste textarea "ار"
type textarea "رول حار دجاج كاتسو بالأفوكادو المقلية بعجينة تمبورا مع صلصة مختارة وبذور السمسم"
click at [631, 136] on input "رول دجاج كاتسو المقرمش الحار 8 قطع" at bounding box center [572, 131] width 275 height 22
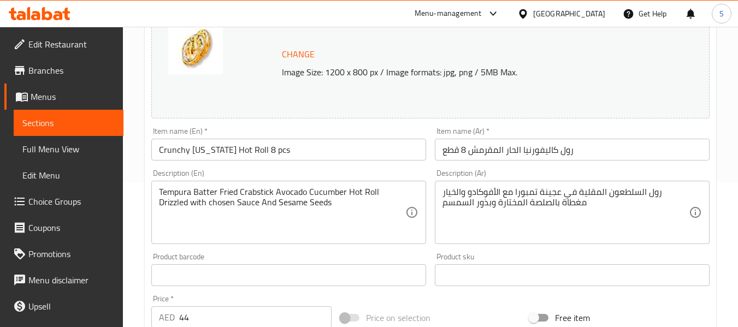
scroll to position [164, 0]
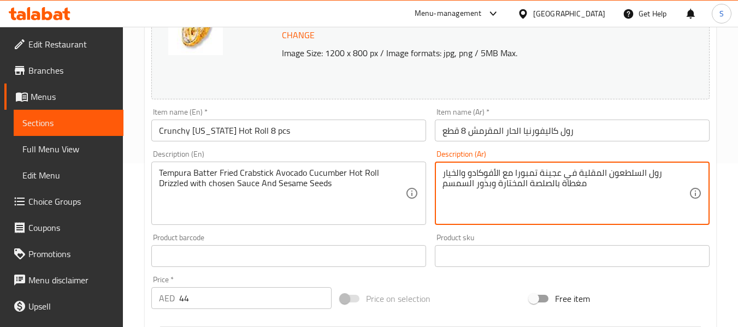
paste textarea "ار"
type textarea "رول حار السلطعون المقلية في عجينة تمبورا مع الأفوكادو والخيار مغطاة بالصلصة الم…"
click at [621, 125] on input "رول كاليفورنيا الحار المقرمش 8 قطع" at bounding box center [572, 131] width 275 height 22
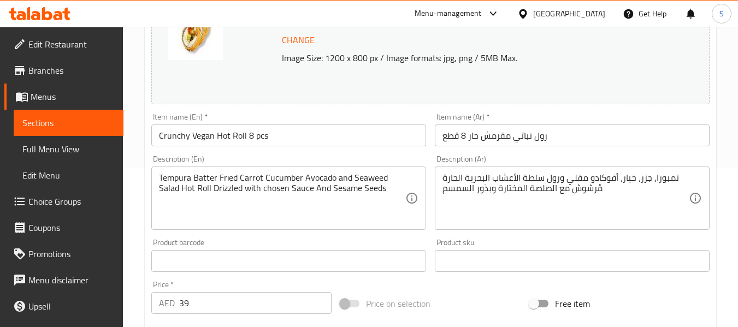
scroll to position [218, 0]
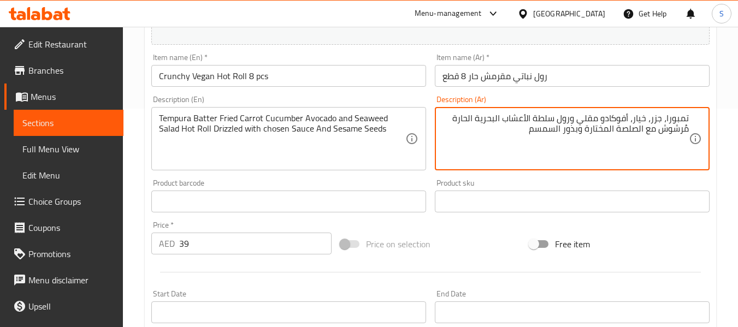
drag, startPoint x: 667, startPoint y: 120, endPoint x: 691, endPoint y: 120, distance: 24.0
click at [691, 120] on div "تمبورا، جزر، خيار، أفوكادو مقلي ورول سلطة الأعشاب البحرية الحارة مُرشوش مع الصل…" at bounding box center [572, 138] width 275 height 63
paste textarea "عجينة"
paste textarea "لمقلية"
click at [539, 119] on textarea "عجينة تمبورا المقلية ، جزر، خيار، أفوكادو مقلي ورول سلطة الأعشاب البحرية الحارة…" at bounding box center [565, 139] width 246 height 52
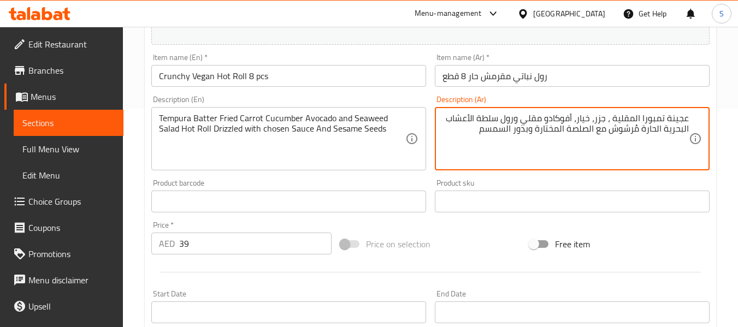
click at [539, 119] on textarea "عجينة تمبورا المقلية ، جزر، خيار، أفوكادو مقلي ورول سلطة الأعشاب البحرية الحارة…" at bounding box center [565, 139] width 246 height 52
type textarea "عجينة تمبورا المقلية ، جزر، خيار، أفوكادو ورول سلطة الأعشاب البحرية الحارة مُرش…"
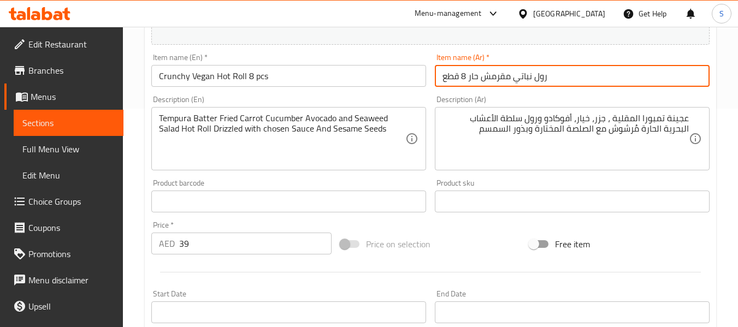
click at [572, 76] on input "رول نباتي مقرمش حار 8 قطع" at bounding box center [572, 76] width 275 height 22
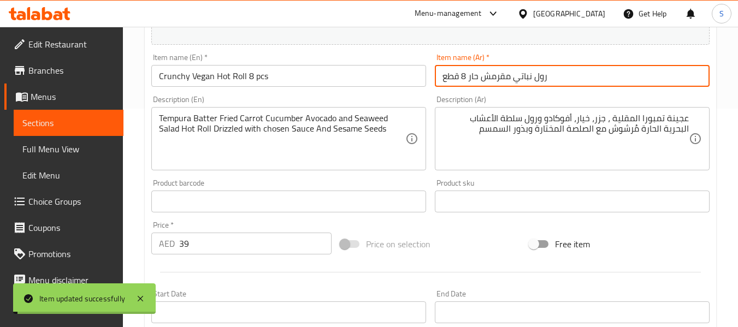
click at [287, 79] on input "Crunchy Vegan Hot Roll 8 pcs" at bounding box center [288, 76] width 275 height 22
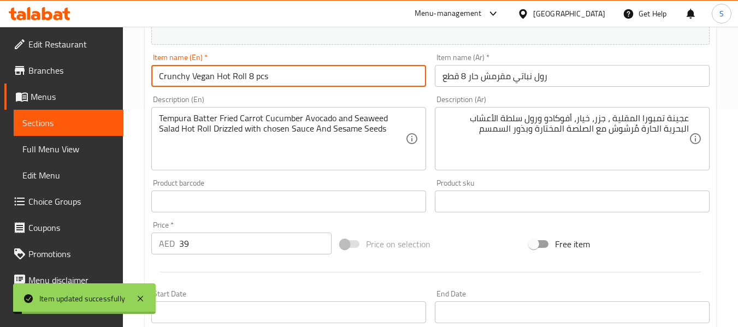
click at [287, 79] on input "Crunchy Vegan Hot Roll 8 pcs" at bounding box center [288, 76] width 275 height 22
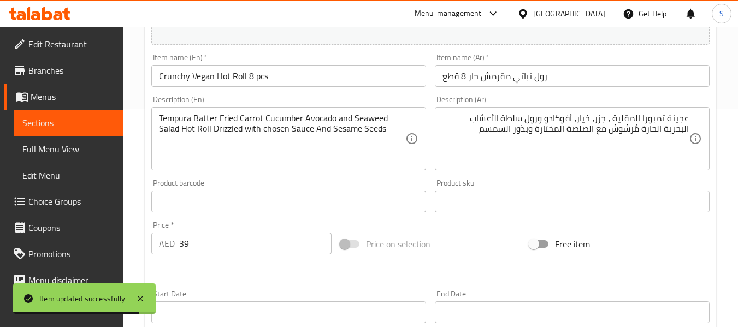
drag, startPoint x: 339, startPoint y: 51, endPoint x: 507, endPoint y: 3, distance: 174.8
click at [339, 51] on div "Item name (En)   * Crunchy Vegan Hot Roll 8 pcs Item name (En) *" at bounding box center [288, 70] width 283 height 42
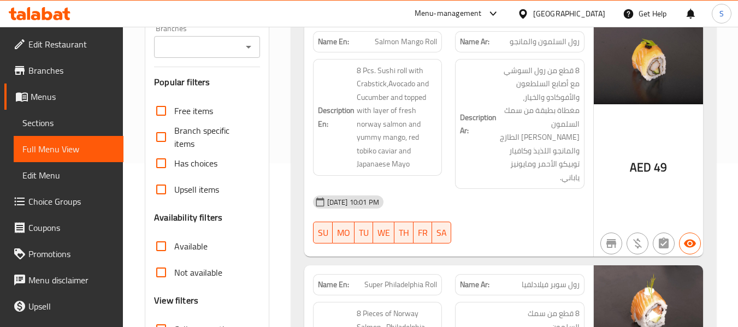
scroll to position [273, 0]
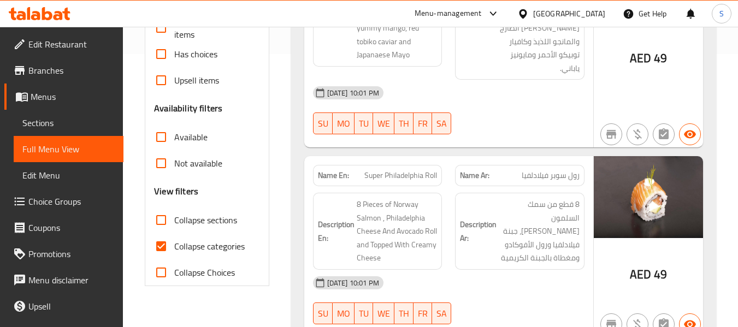
click at [211, 244] on span "Collapse categories" at bounding box center [209, 246] width 70 height 13
click at [174, 244] on input "Collapse categories" at bounding box center [161, 246] width 26 height 26
checkbox input "false"
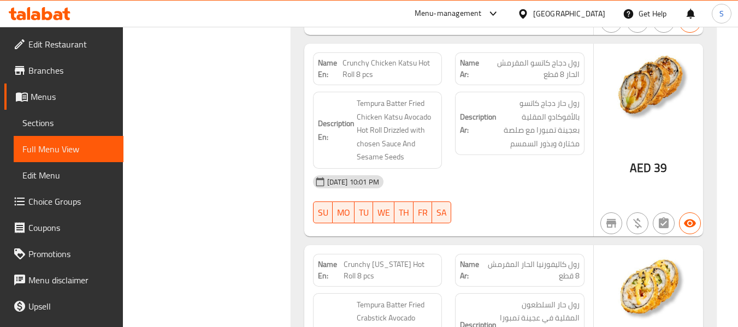
scroll to position [13080, 0]
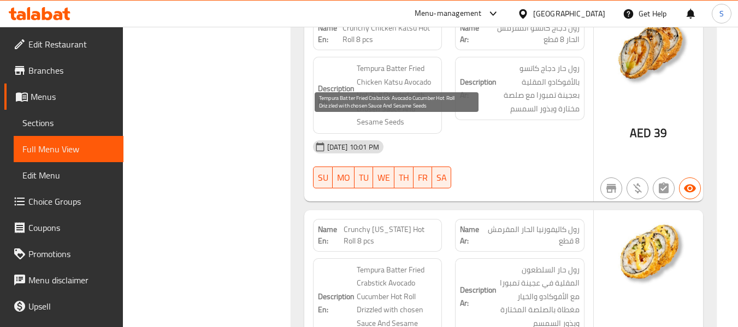
click at [393, 263] on span "Tempura Batter Fried Crabstick Avocado Cucumber Hot Roll Drizzled with chosen S…" at bounding box center [397, 303] width 81 height 80
click at [377, 263] on span "Tempura Batter Fried Crabstick Avocado Cucumber Hot Roll Drizzled with chosen S…" at bounding box center [397, 303] width 81 height 80
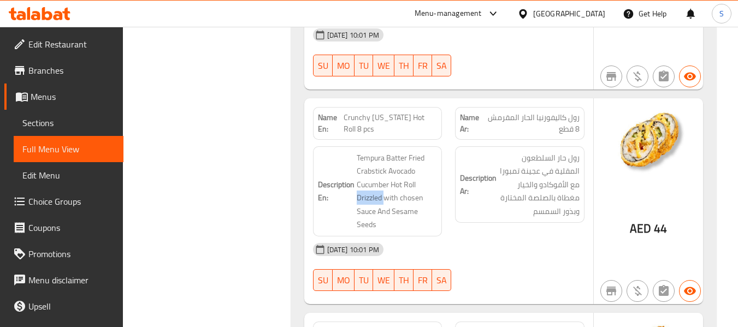
scroll to position [13244, 0]
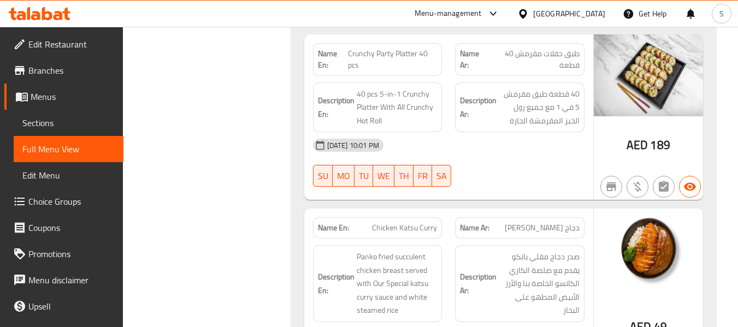
scroll to position [13681, 0]
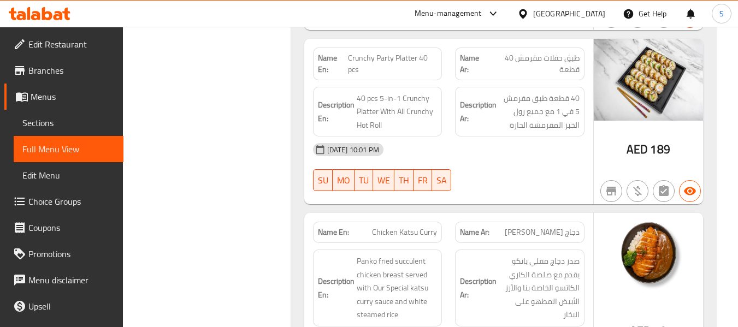
click at [399, 227] on span "Chicken Katsu Curry" at bounding box center [404, 232] width 65 height 11
copy span "Chicken Katsu Curry"
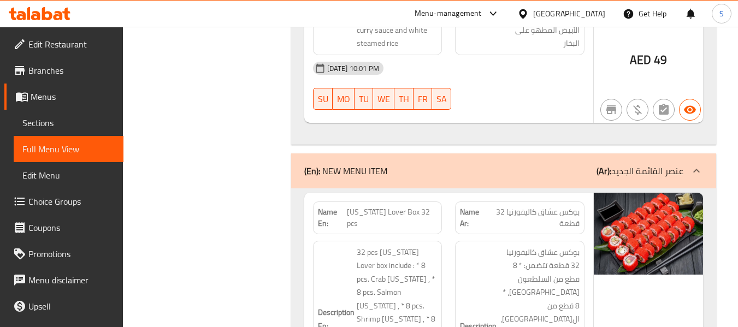
scroll to position [13954, 0]
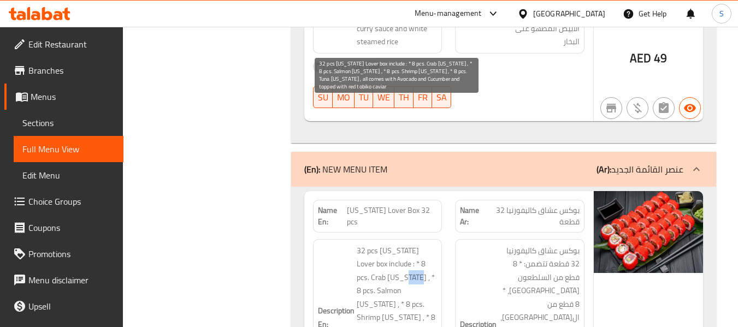
drag, startPoint x: 370, startPoint y: 135, endPoint x: 382, endPoint y: 133, distance: 12.9
click at [382, 244] on span "32 pcs California Lover box include : * 8 pcs. Crab California , * 8 pcs. Salmo…" at bounding box center [397, 317] width 81 height 147
drag, startPoint x: 379, startPoint y: 146, endPoint x: 401, endPoint y: 146, distance: 22.4
click at [401, 244] on span "32 pcs California Lover box include : * 8 pcs. Crab California , * 8 pcs. Salmo…" at bounding box center [397, 317] width 81 height 147
drag, startPoint x: 378, startPoint y: 160, endPoint x: 414, endPoint y: 161, distance: 36.1
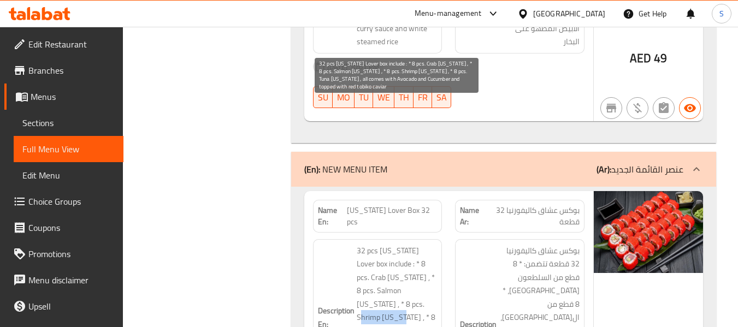
click at [414, 244] on span "32 pcs California Lover box include : * 8 pcs. Crab California , * 8 pcs. Salmo…" at bounding box center [397, 317] width 81 height 147
drag, startPoint x: 377, startPoint y: 175, endPoint x: 417, endPoint y: 173, distance: 40.5
click at [417, 244] on span "32 pcs California Lover box include : * 8 pcs. Crab California , * 8 pcs. Salmo…" at bounding box center [397, 317] width 81 height 147
drag, startPoint x: 381, startPoint y: 217, endPoint x: 425, endPoint y: 214, distance: 43.9
click at [425, 244] on span "32 pcs California Lover box include : * 8 pcs. Crab California , * 8 pcs. Salmo…" at bounding box center [397, 317] width 81 height 147
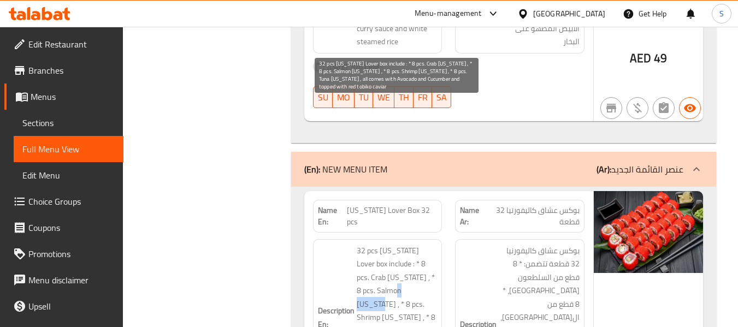
drag, startPoint x: 378, startPoint y: 149, endPoint x: 403, endPoint y: 149, distance: 24.6
click at [403, 244] on span "32 pcs California Lover box include : * 8 pcs. Crab California , * 8 pcs. Salmo…" at bounding box center [397, 317] width 81 height 147
drag, startPoint x: 388, startPoint y: 159, endPoint x: 415, endPoint y: 161, distance: 26.3
click at [415, 244] on span "32 pcs California Lover box include : * 8 pcs. Crab California , * 8 pcs. Salmo…" at bounding box center [397, 317] width 81 height 147
drag, startPoint x: 388, startPoint y: 179, endPoint x: 411, endPoint y: 176, distance: 23.0
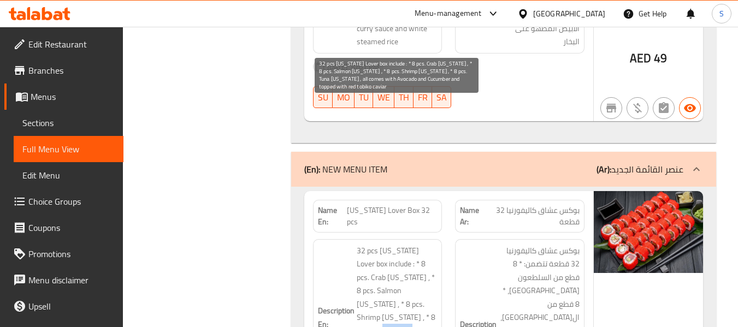
click at [411, 244] on span "32 pcs California Lover box include : * 8 pcs. Crab California , * 8 pcs. Salmo…" at bounding box center [397, 317] width 81 height 147
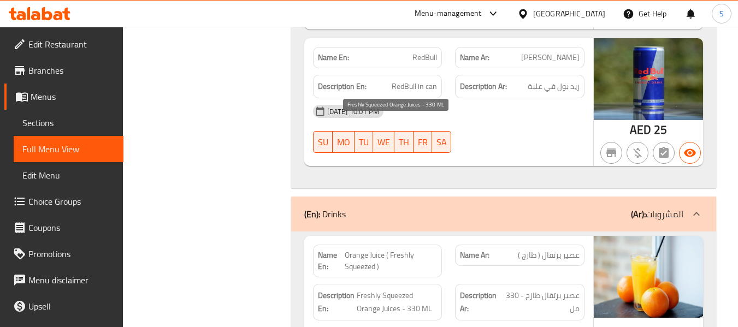
scroll to position [14391, 0]
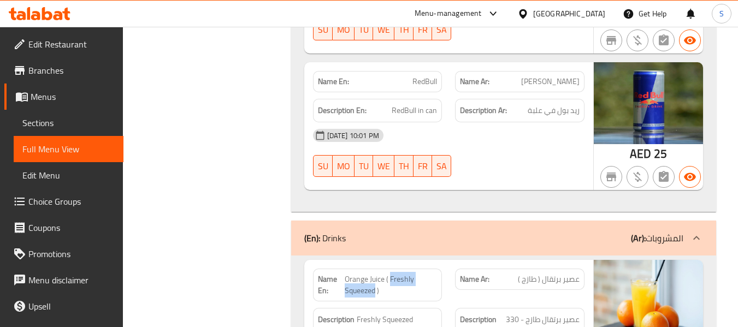
drag, startPoint x: 391, startPoint y: 109, endPoint x: 374, endPoint y: 121, distance: 20.5
click at [374, 274] on span "Orange Juice ( Freshly Squeezed )" at bounding box center [391, 285] width 92 height 23
copy span "Freshly Squeezed"
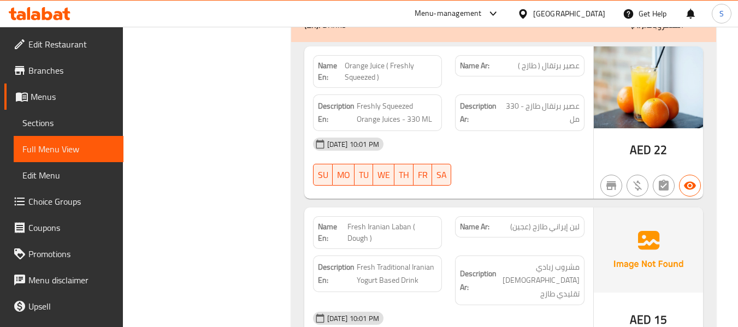
scroll to position [14719, 0]
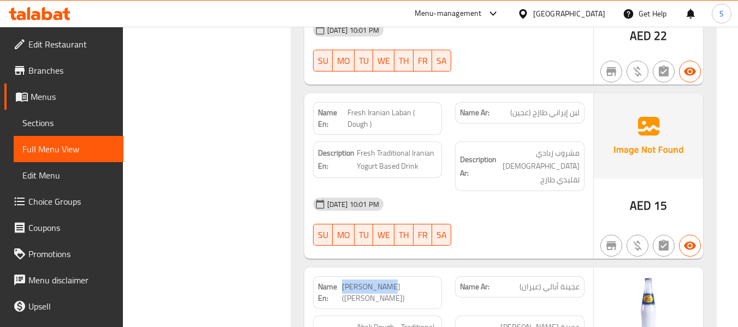
drag, startPoint x: 368, startPoint y: 105, endPoint x: 415, endPoint y: 102, distance: 46.6
click at [415, 281] on p "Name En: Dough AbAli (ayran)" at bounding box center [378, 292] width 120 height 23
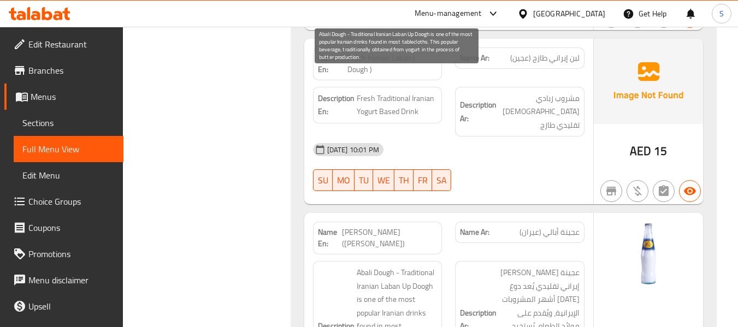
click at [414, 266] on span "Abali Dough - Traditional Iranian Laban Up Doogh is one of the most popular Ira…" at bounding box center [397, 333] width 81 height 134
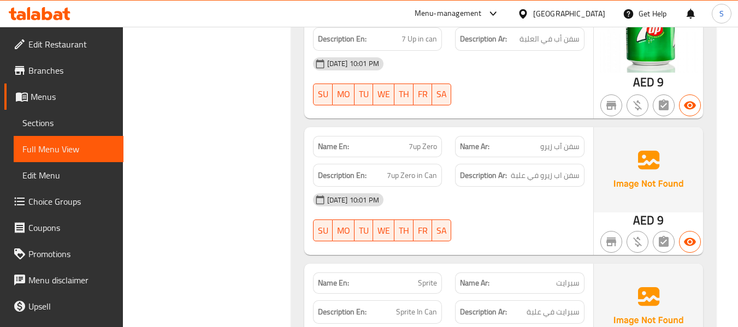
scroll to position [16769, 0]
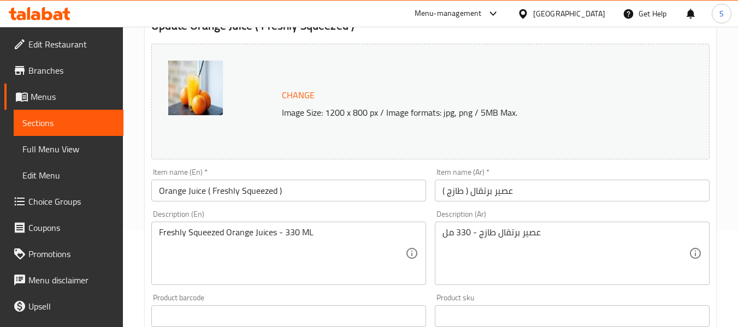
scroll to position [109, 0]
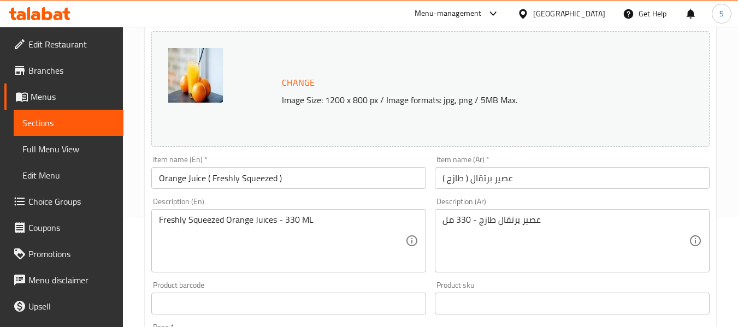
click at [462, 179] on input "عصير برتقال ( طازج )" at bounding box center [572, 178] width 275 height 22
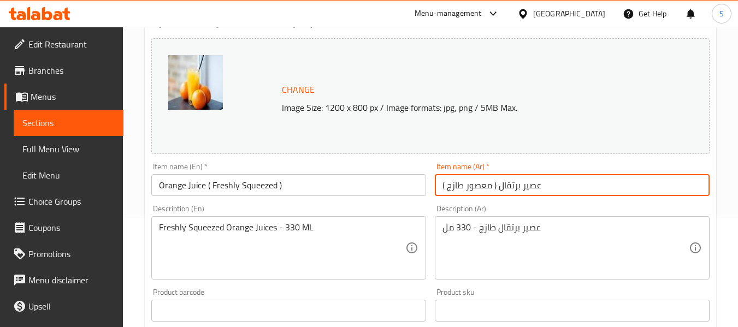
type input "عصير برتقال ( معصور طازج )"
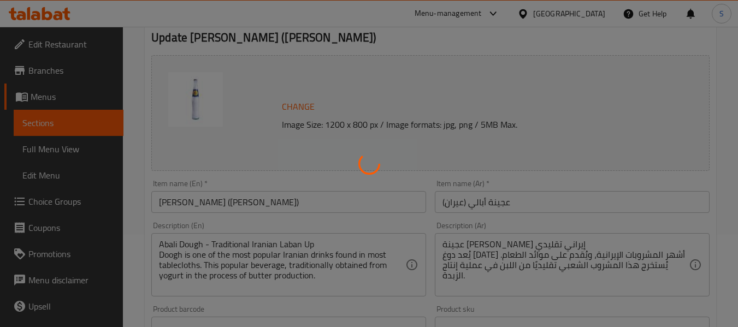
scroll to position [164, 0]
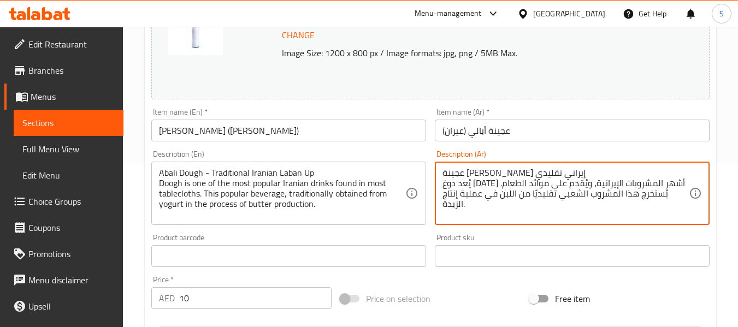
click at [506, 194] on textarea "عجينة [PERSON_NAME] إيراني تقليدي يُعد دوغ [DATE] أشهر المشروبات الإيرانية، ويُ…" at bounding box center [565, 194] width 246 height 52
type textarea "عجينة [PERSON_NAME] إيراني تقليدي يُعد دوغ [DATE] أشهر المشروبات الإيرانية، ويُ…"
click at [536, 136] on input "عجينة أبالي (عيران)" at bounding box center [572, 131] width 275 height 22
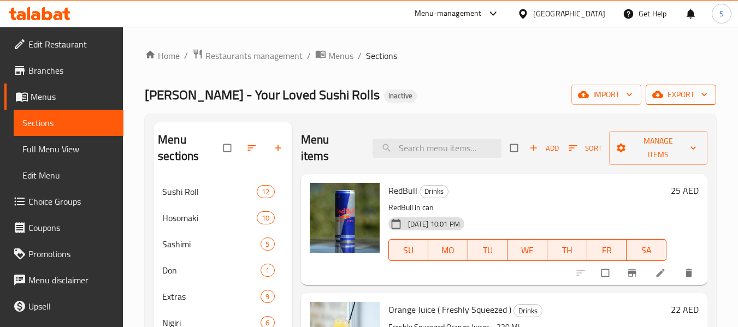
click at [670, 91] on span "export" at bounding box center [680, 95] width 53 height 14
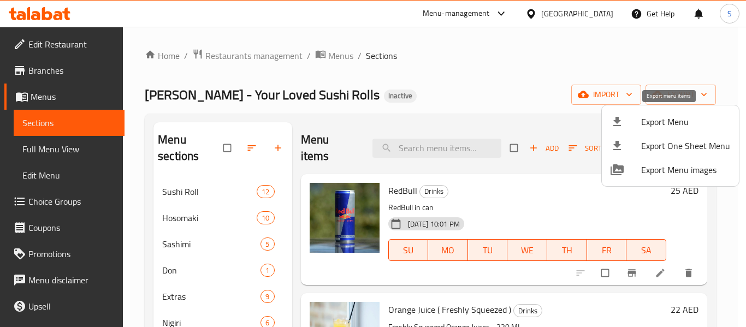
click at [664, 121] on span "Export Menu" at bounding box center [685, 121] width 89 height 13
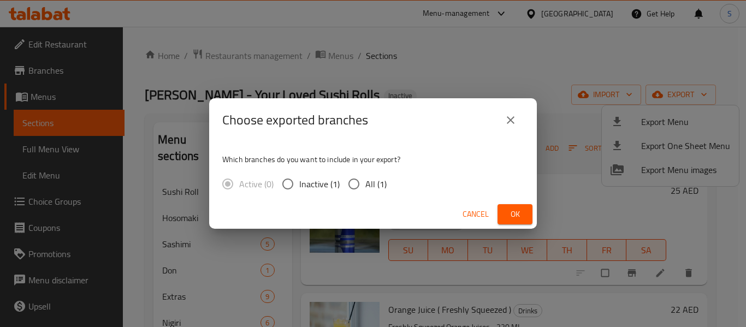
click at [374, 183] on span "All (1)" at bounding box center [375, 184] width 21 height 13
click at [365, 183] on input "All (1)" at bounding box center [353, 184] width 23 height 23
radio input "true"
click at [516, 214] on span "Ok" at bounding box center [514, 215] width 17 height 14
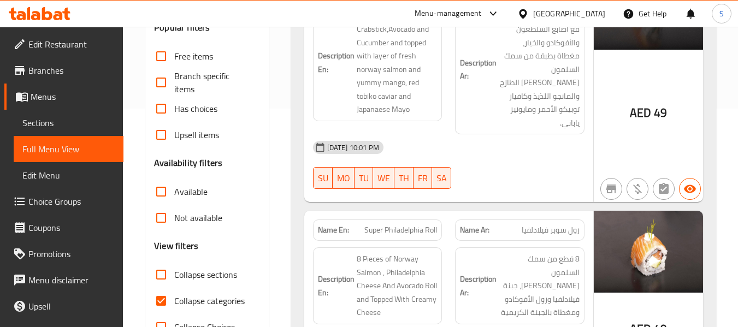
scroll to position [437, 0]
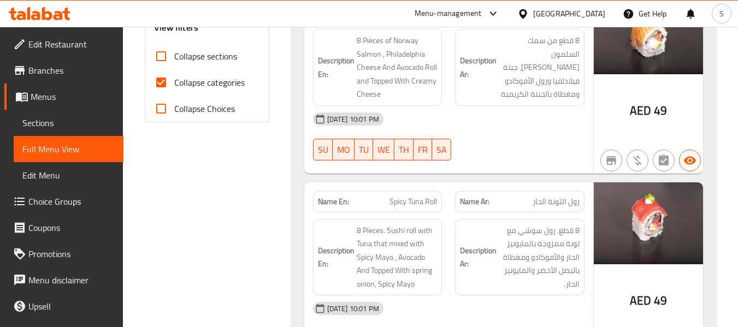
drag, startPoint x: 182, startPoint y: 81, endPoint x: 185, endPoint y: 55, distance: 25.8
click at [182, 81] on span "Collapse categories" at bounding box center [209, 82] width 70 height 13
click at [174, 81] on input "Collapse categories" at bounding box center [161, 82] width 26 height 26
checkbox input "false"
click at [185, 55] on span "Collapse sections" at bounding box center [205, 56] width 63 height 13
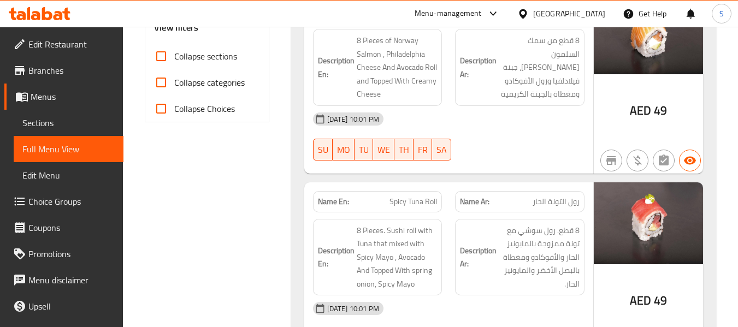
click at [174, 55] on input "Collapse sections" at bounding box center [161, 56] width 26 height 26
checkbox input "true"
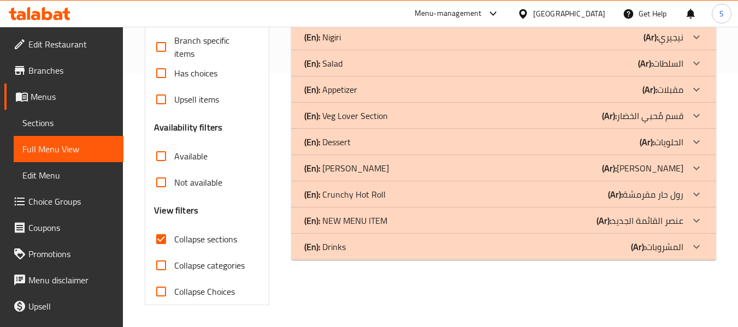
scroll to position [254, 0]
click at [330, 253] on p "(En): Drinks" at bounding box center [325, 246] width 42 height 13
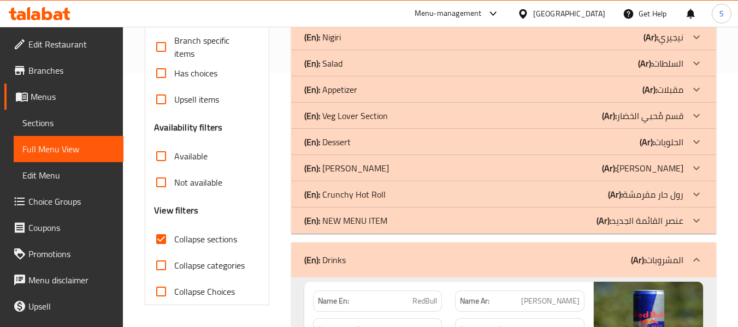
click at [395, 215] on div "(En): NEW MENU ITEM (Ar): عنصر القائمة الجديد" at bounding box center [493, 220] width 379 height 13
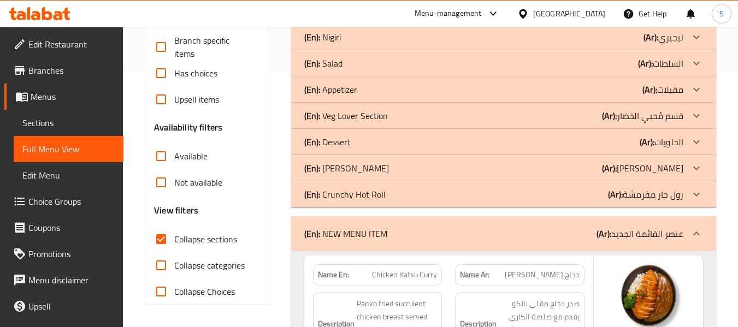
click at [405, 188] on div "(En): Crunchy Hot Roll (Ar): رول حار مقرمشة" at bounding box center [493, 194] width 379 height 13
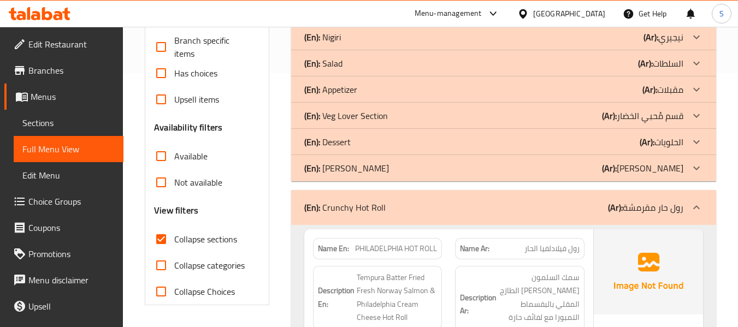
click at [410, 164] on div "(En): TEMAKI Sushi (Ar): تيماكي سوشي" at bounding box center [493, 168] width 379 height 13
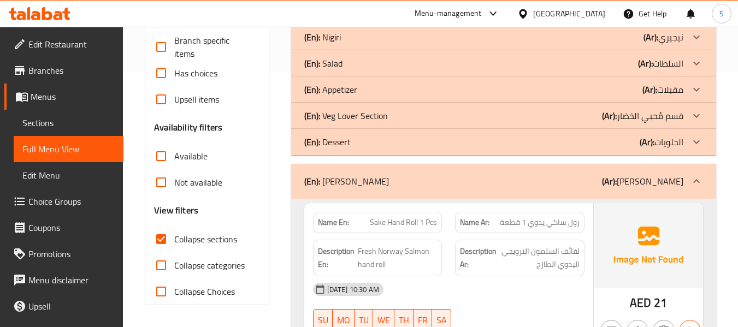
click at [426, 89] on div "(En): Appetizer (Ar): مقبلات" at bounding box center [493, 89] width 379 height 13
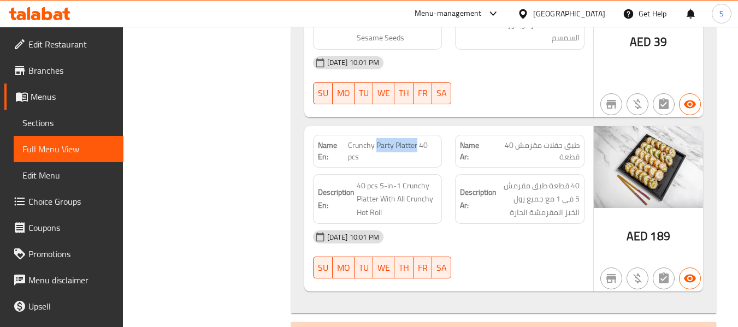
scroll to position [0, 0]
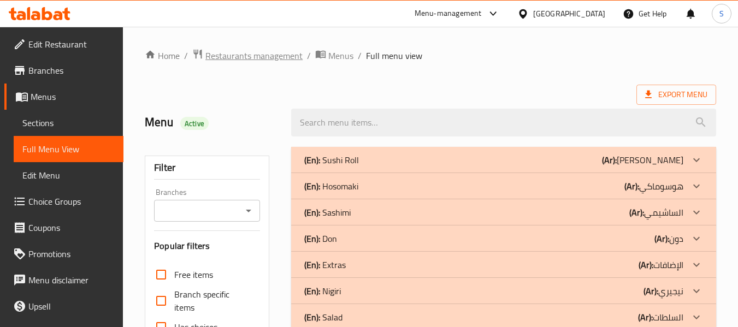
click at [281, 57] on span "Restaurants management" at bounding box center [253, 55] width 97 height 13
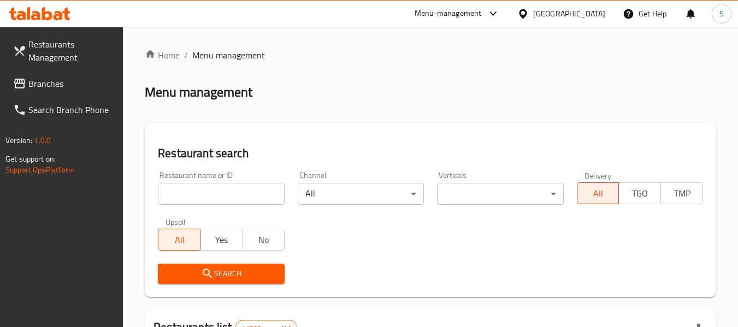
click at [206, 192] on input "search" at bounding box center [221, 194] width 126 height 22
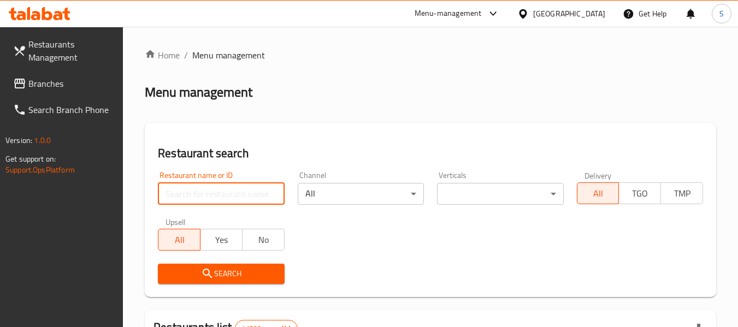
paste input "660233"
type input "660233"
click button "Search" at bounding box center [221, 274] width 126 height 20
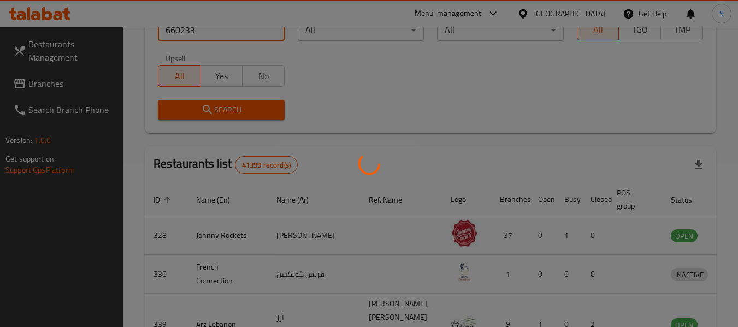
scroll to position [151, 0]
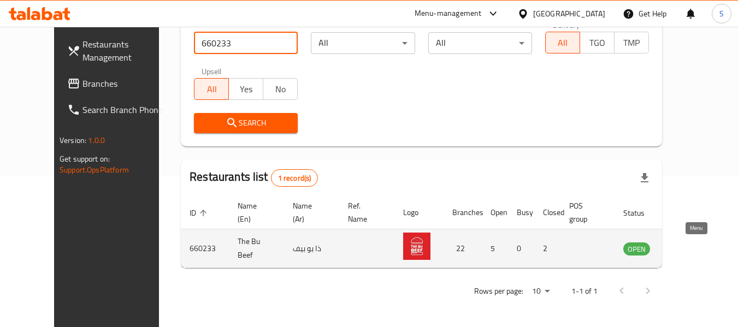
click at [692, 249] on icon "enhanced table" at bounding box center [687, 249] width 12 height 9
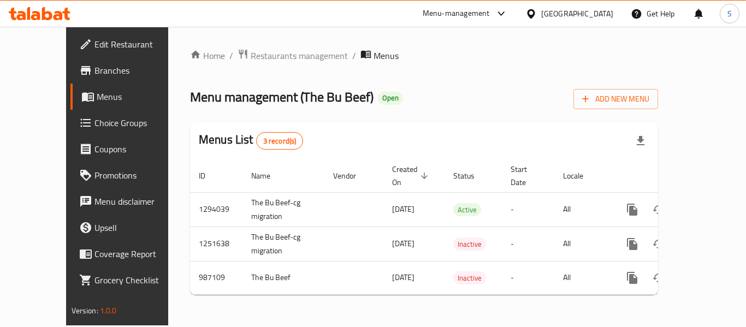
click at [94, 68] on span "Branches" at bounding box center [137, 70] width 87 height 13
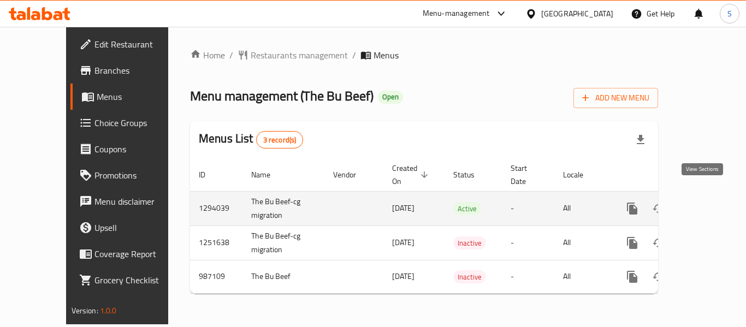
click at [706, 196] on link "enhanced table" at bounding box center [711, 209] width 26 height 26
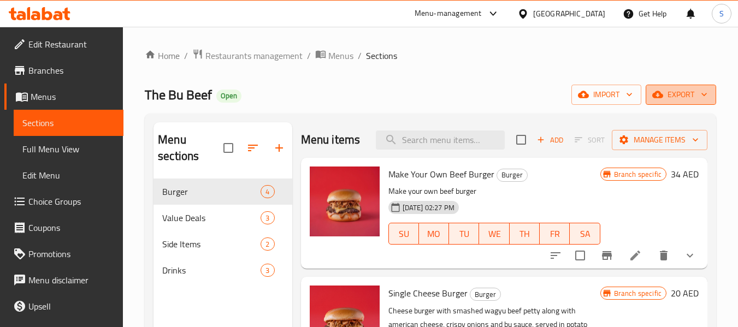
click at [684, 92] on span "export" at bounding box center [680, 95] width 53 height 14
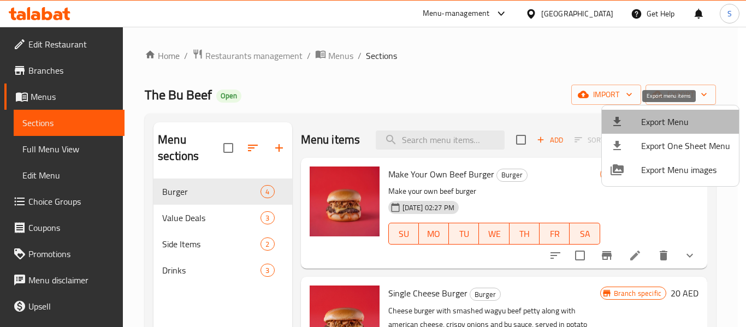
click at [676, 112] on li "Export Menu" at bounding box center [670, 122] width 137 height 24
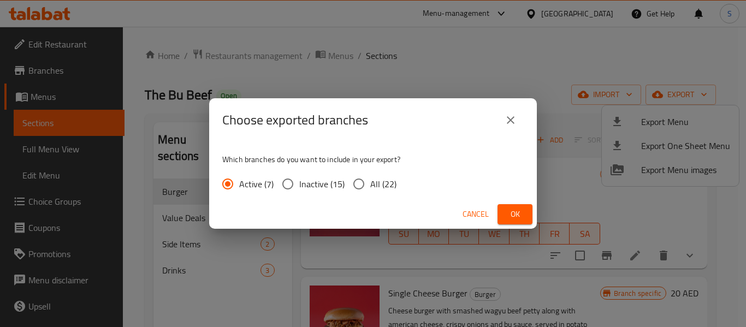
click at [380, 186] on span "All (22)" at bounding box center [383, 184] width 26 height 13
click at [370, 186] on input "All (22)" at bounding box center [358, 184] width 23 height 23
radio input "true"
click at [517, 210] on span "Ok" at bounding box center [514, 215] width 17 height 14
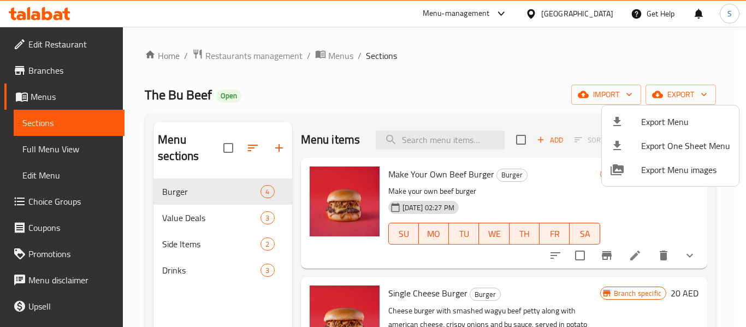
click at [534, 94] on div at bounding box center [373, 163] width 746 height 327
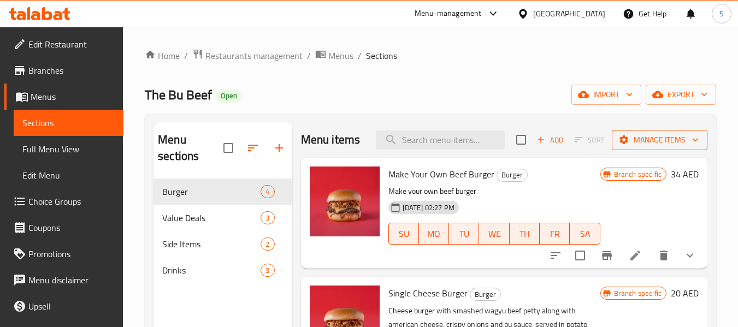
click at [666, 142] on span "Manage items" at bounding box center [660, 140] width 78 height 14
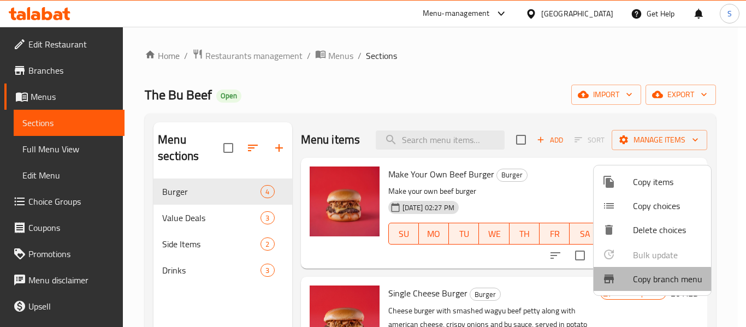
click at [641, 286] on span "Copy branch menu" at bounding box center [667, 279] width 69 height 13
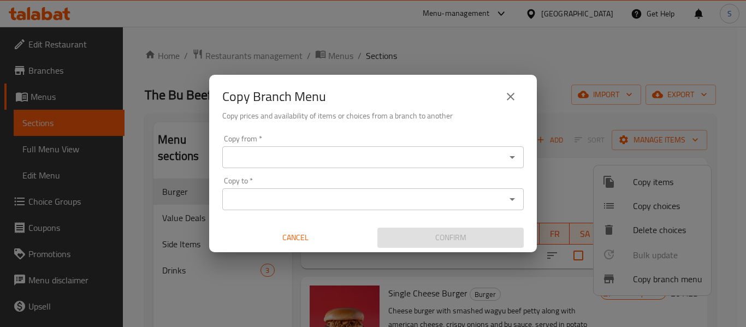
click at [389, 167] on div "Copy from *" at bounding box center [373, 157] width 302 height 22
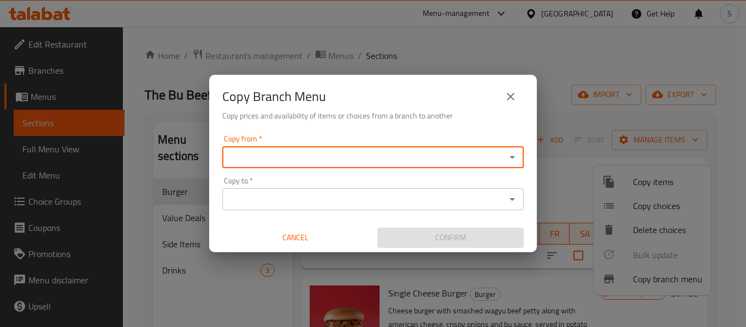
paste input "777819"
type input "777819"
click at [332, 153] on input "Copy from   *" at bounding box center [364, 157] width 277 height 15
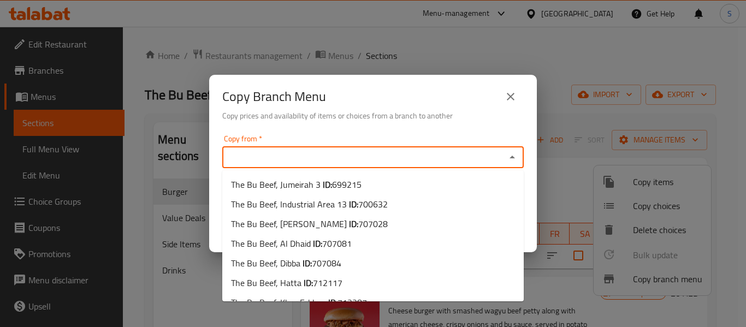
paste input "777819"
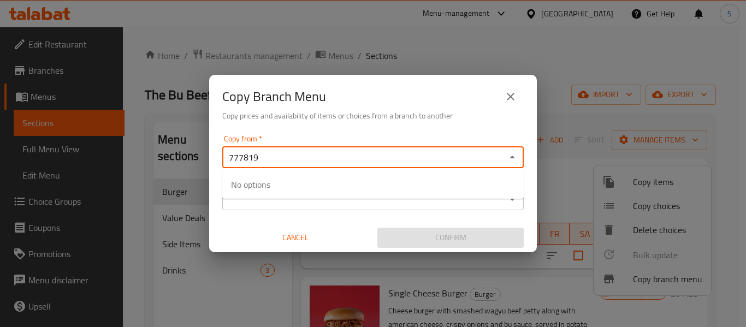
type input "777819"
click at [318, 156] on input "Copy from   *" at bounding box center [364, 157] width 277 height 15
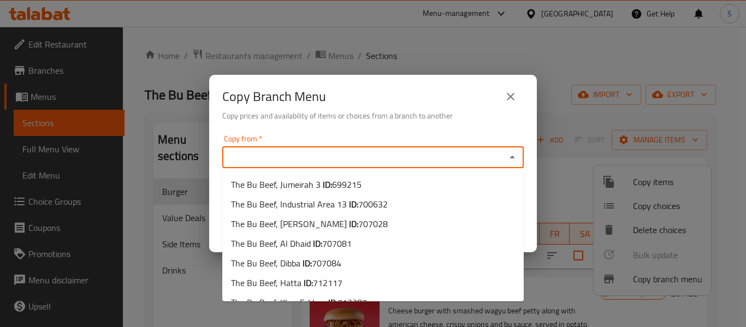
paste input "The Bu Beef, Al Dhaid"
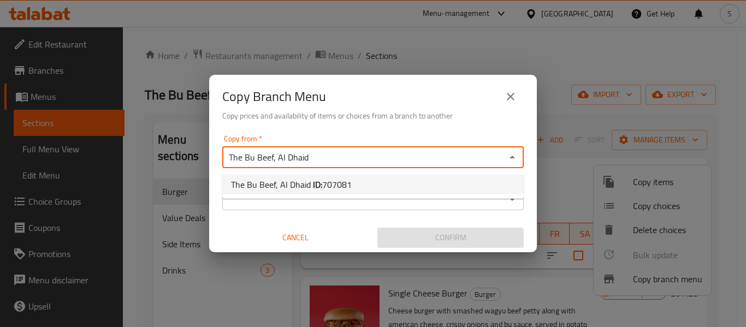
click at [322, 181] on span "707081" at bounding box center [336, 184] width 29 height 16
type input "The Bu Beef, Al Dhaid"
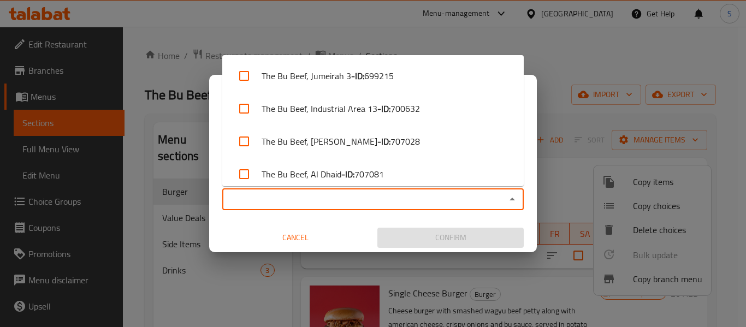
click at [309, 197] on input "Copy to   *" at bounding box center [364, 199] width 277 height 15
paste input "The Bu Beef, Jumeirah 1"
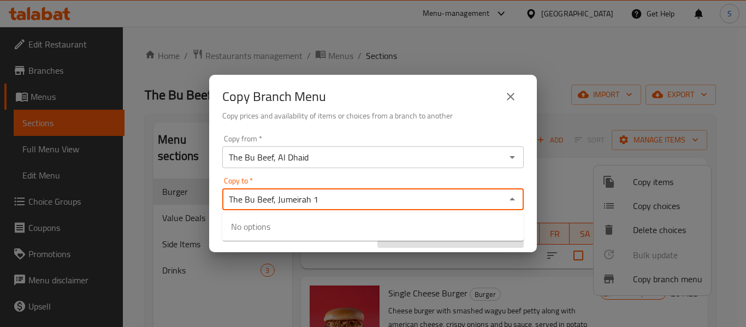
type input "The Bu Beef, Jumeirah 1"
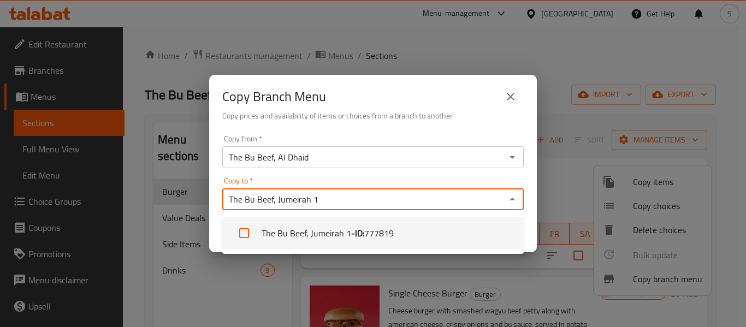
click at [316, 235] on li "The Bu Beef, Jumeirah 1 - ID: 777819" at bounding box center [373, 233] width 302 height 33
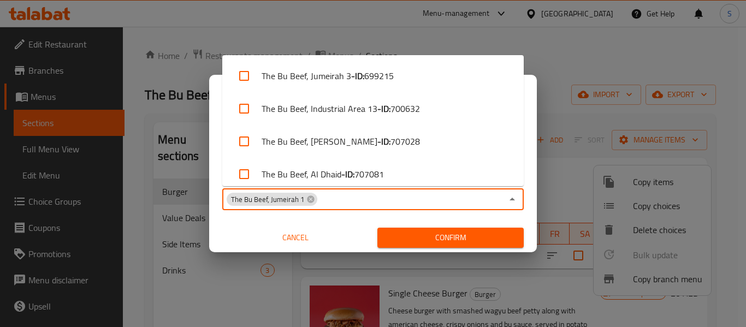
scroll to position [498, 0]
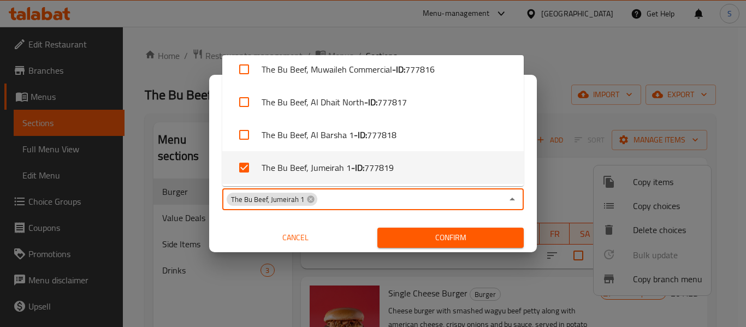
click at [452, 241] on span "Confirm" at bounding box center [450, 238] width 129 height 14
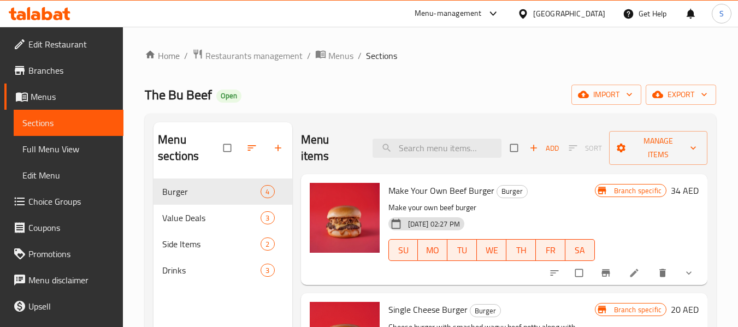
click at [449, 44] on div "Home / Restaurants management / Menus / Sections The Bu Beef Open import export…" at bounding box center [430, 253] width 615 height 453
click at [680, 98] on span "export" at bounding box center [680, 95] width 53 height 14
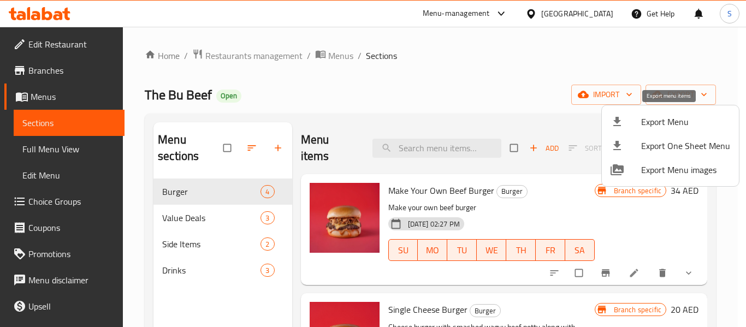
click at [678, 116] on span "Export Menu" at bounding box center [685, 121] width 89 height 13
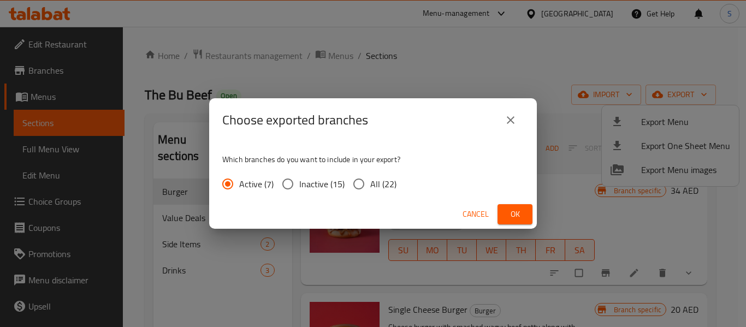
click at [369, 187] on input "All (22)" at bounding box center [358, 184] width 23 height 23
radio input "true"
click at [517, 215] on span "Ok" at bounding box center [514, 215] width 17 height 14
